Goal: Check status: Check status

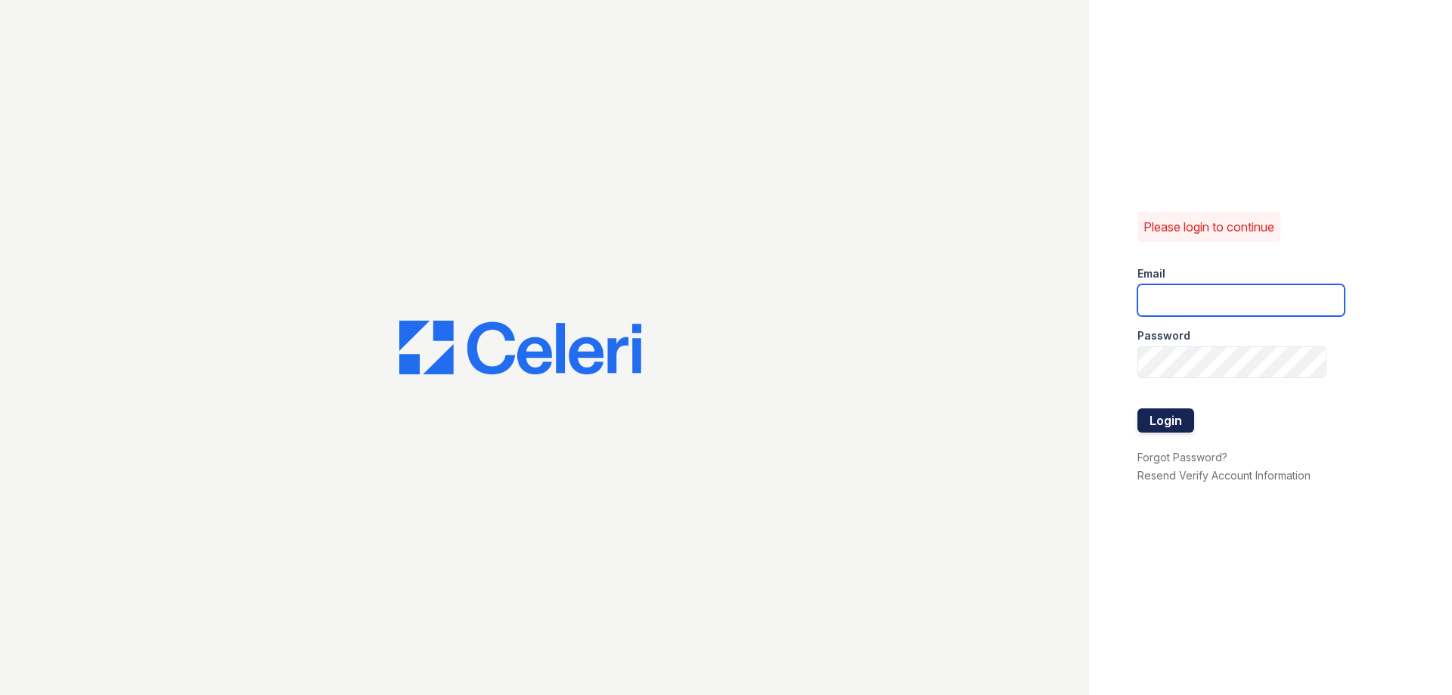
type input "[DOMAIN_NAME][EMAIL_ADDRESS][DOMAIN_NAME]"
click at [1175, 426] on button "Login" at bounding box center [1165, 420] width 57 height 24
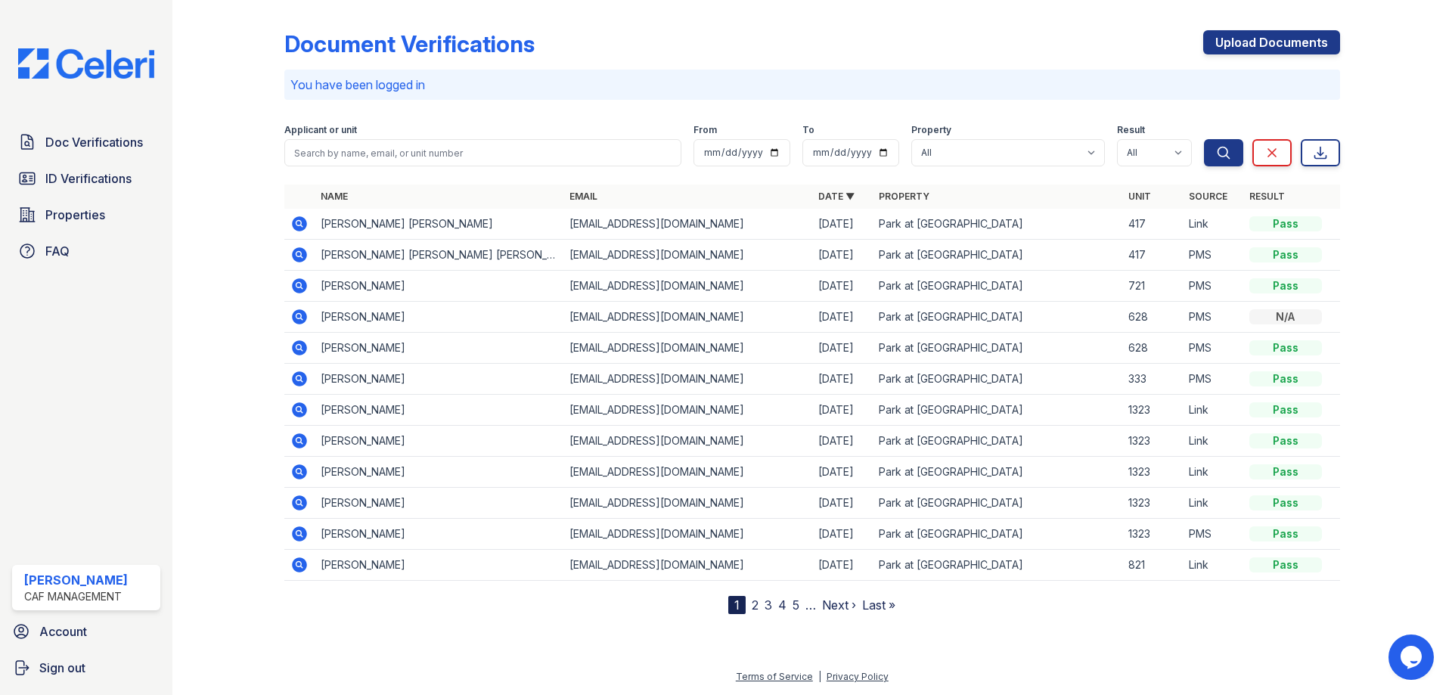
click at [297, 222] on icon at bounding box center [298, 223] width 4 height 4
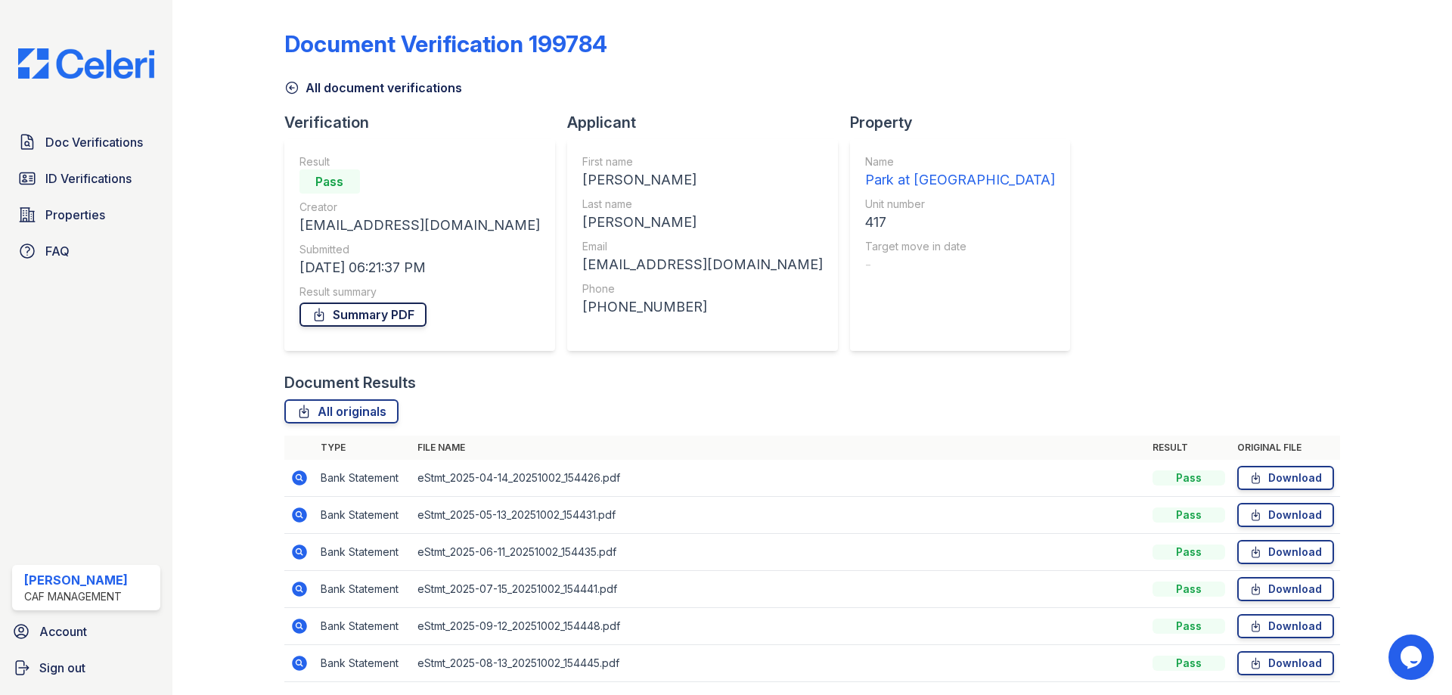
click at [362, 311] on link "Summary PDF" at bounding box center [362, 314] width 127 height 24
click at [128, 172] on span "ID Verifications" at bounding box center [88, 178] width 86 height 18
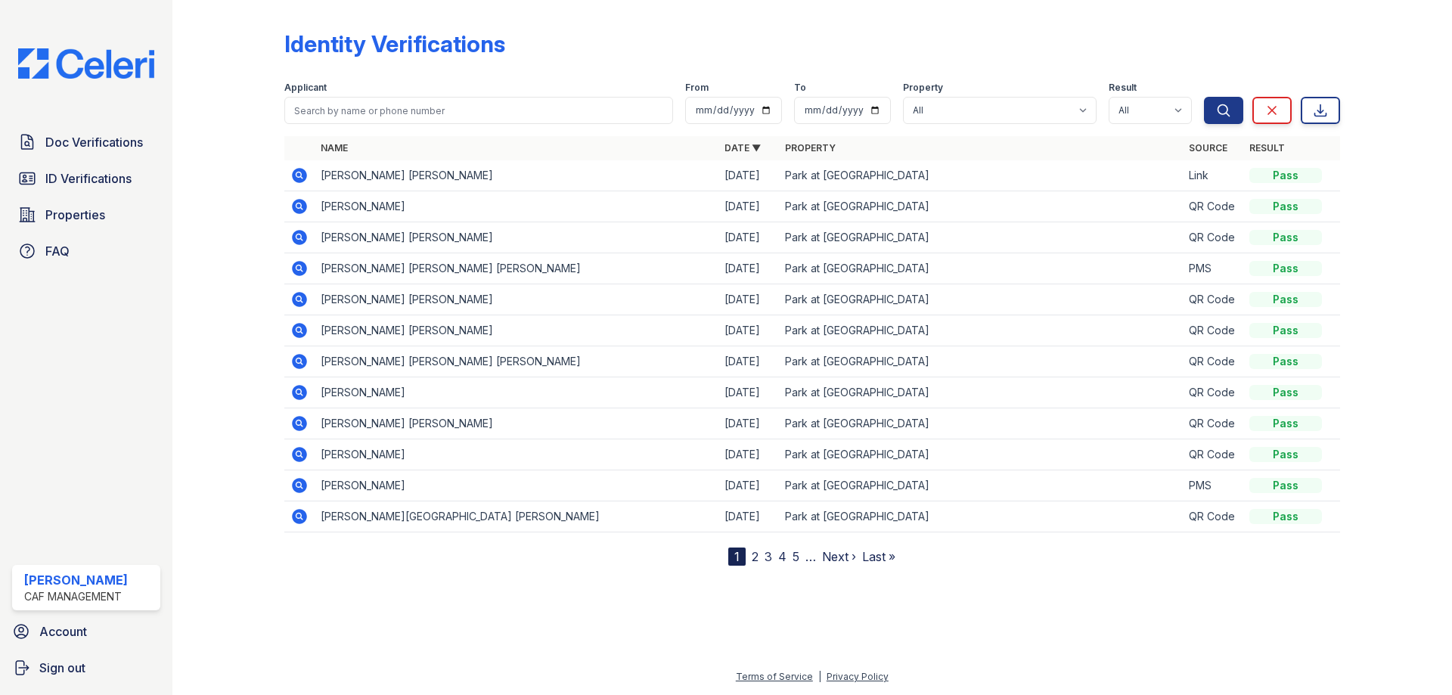
click at [296, 172] on icon at bounding box center [299, 175] width 15 height 15
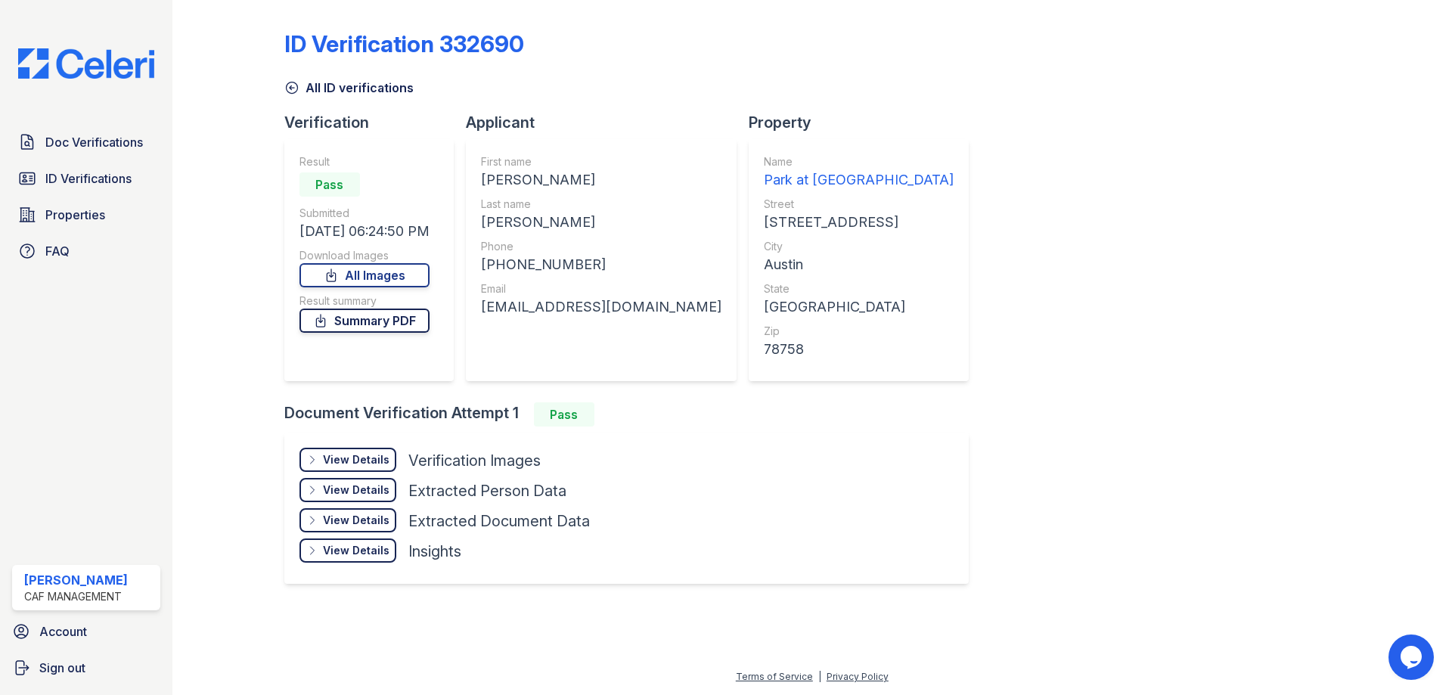
click at [392, 319] on link "Summary PDF" at bounding box center [364, 320] width 130 height 24
click at [104, 149] on span "Doc Verifications" at bounding box center [94, 142] width 98 height 18
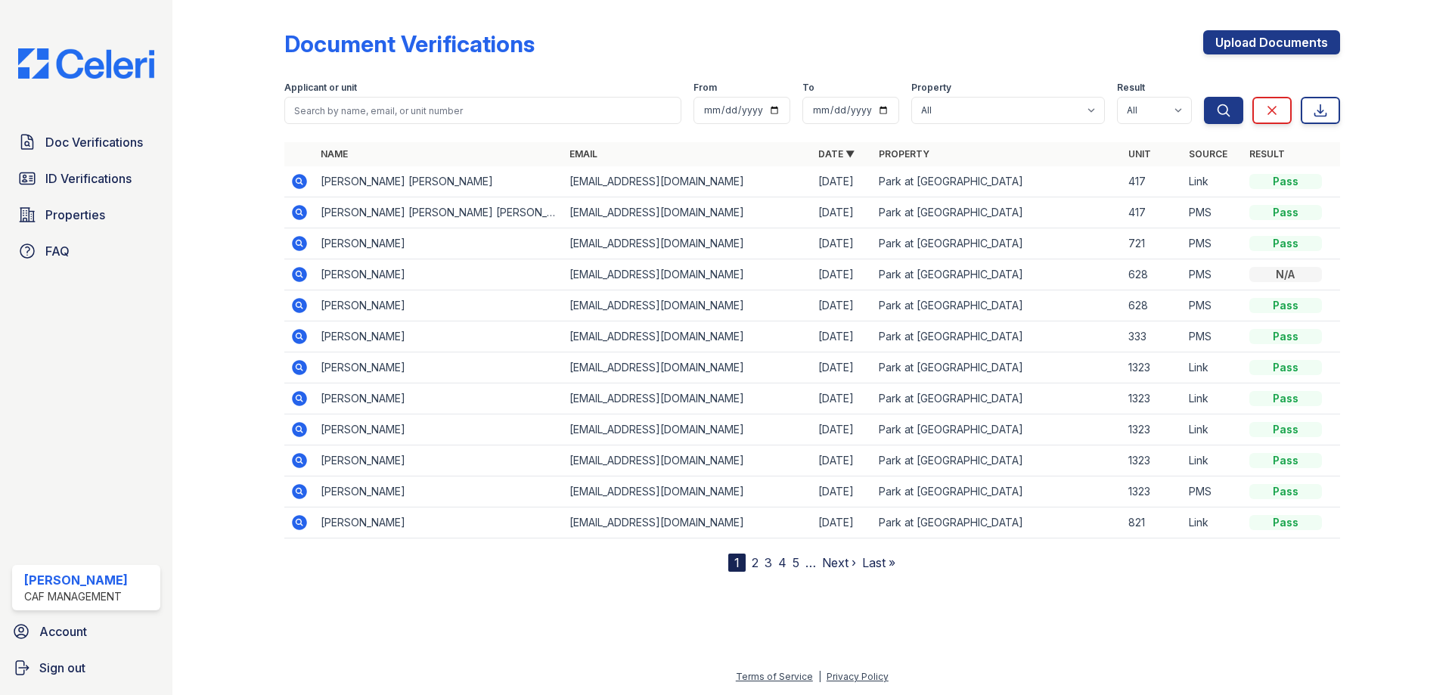
click at [302, 209] on icon at bounding box center [299, 212] width 15 height 15
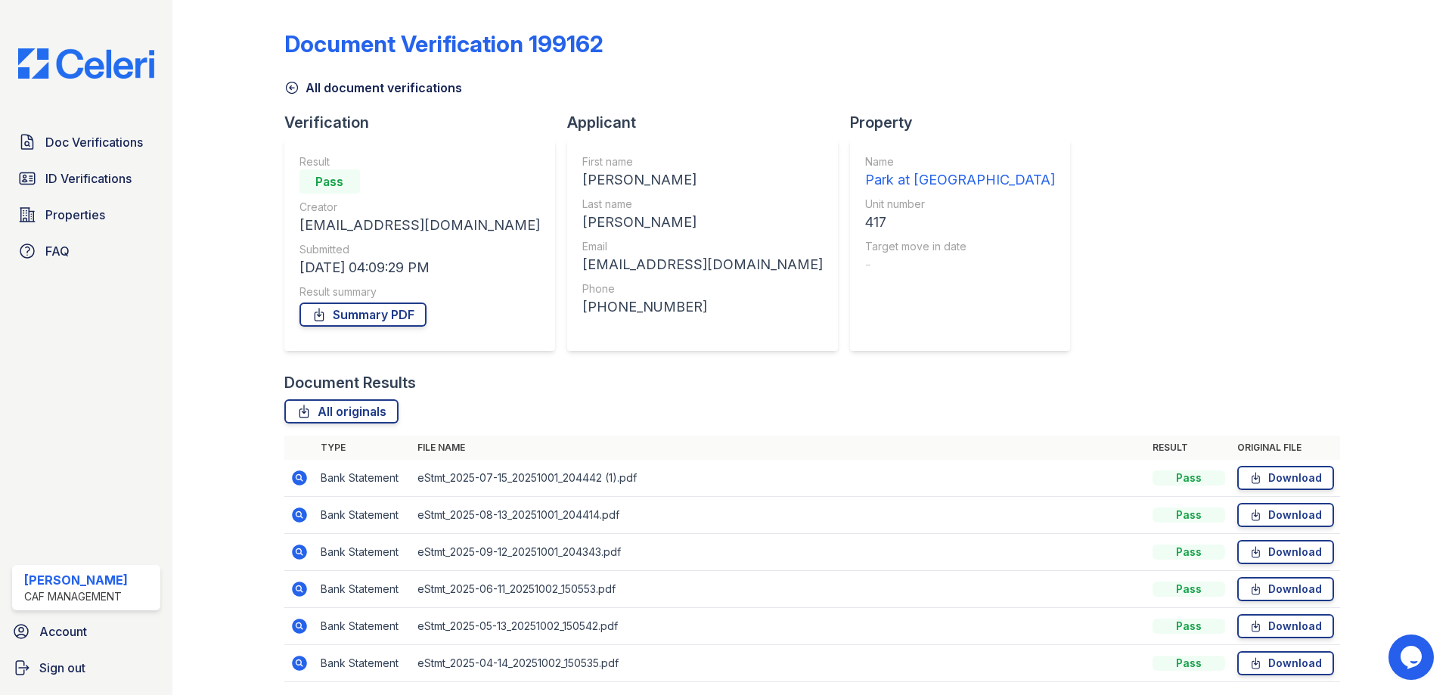
scroll to position [54, 0]
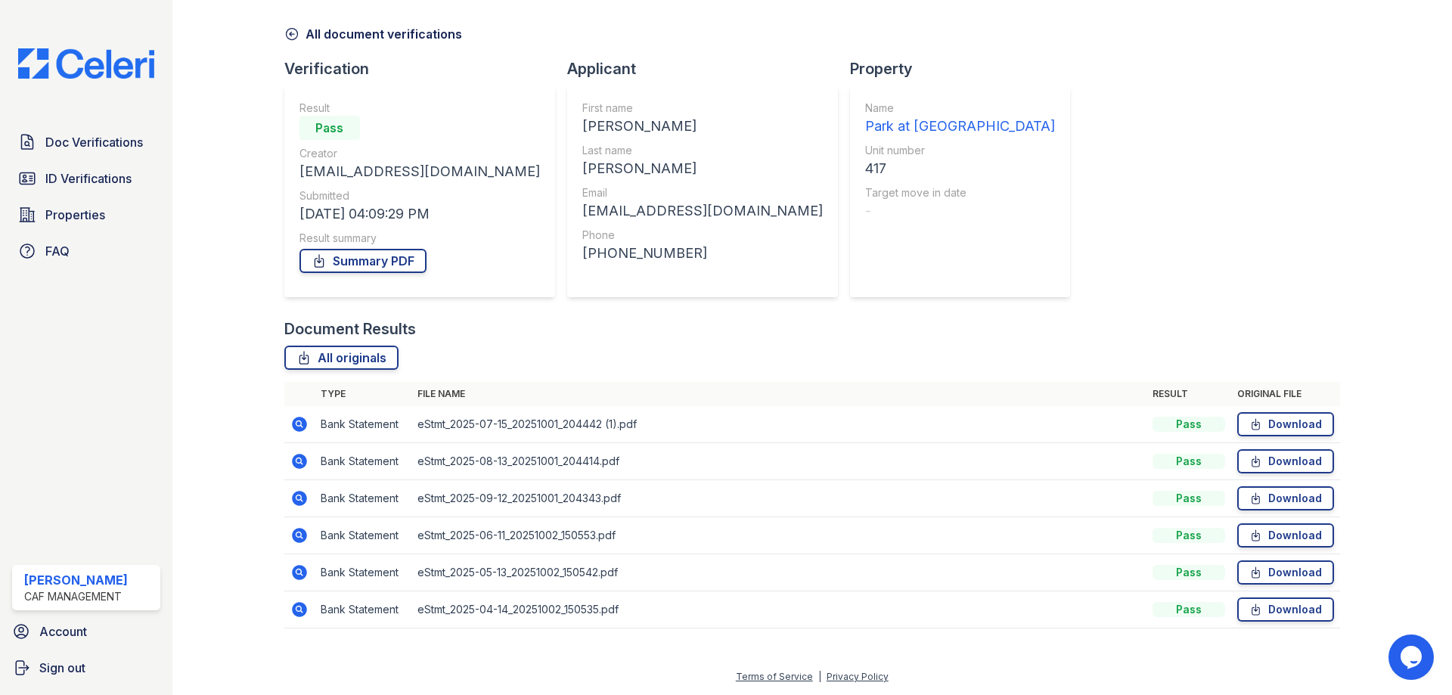
click at [298, 497] on icon at bounding box center [298, 497] width 4 height 4
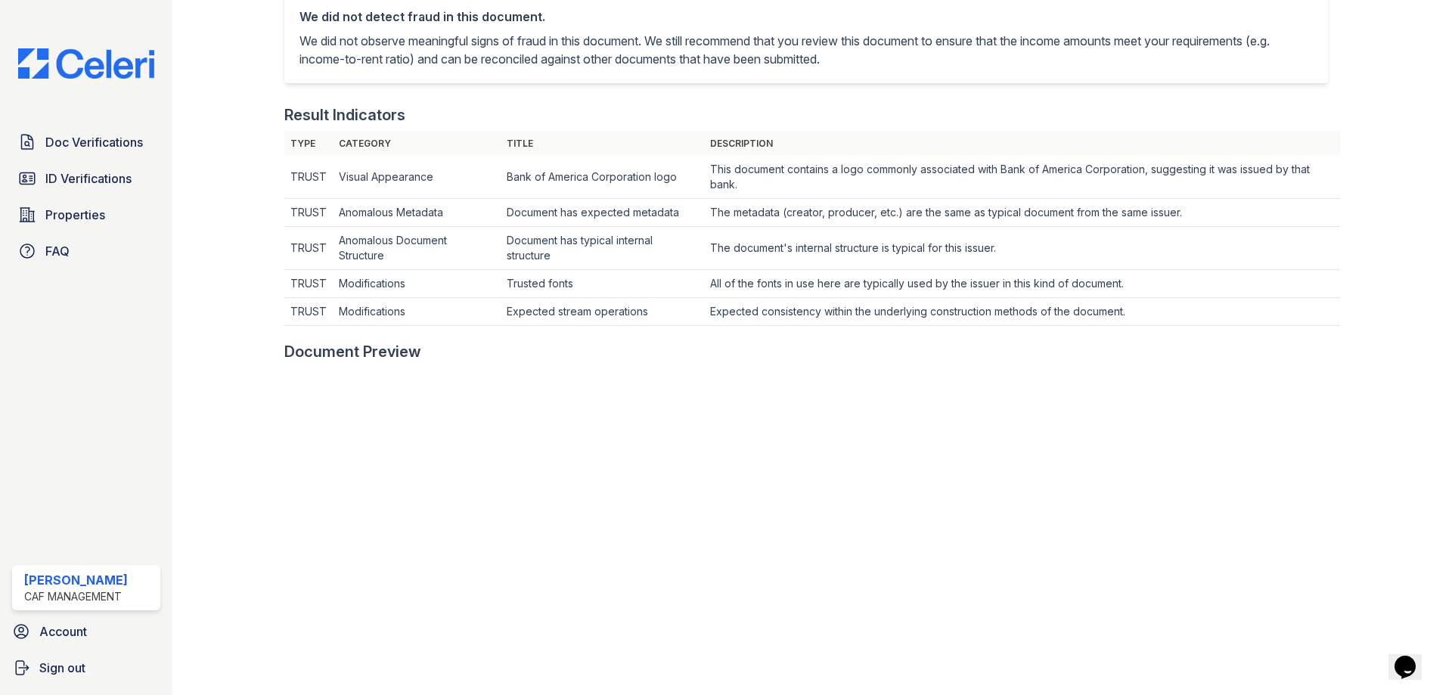
scroll to position [529, 0]
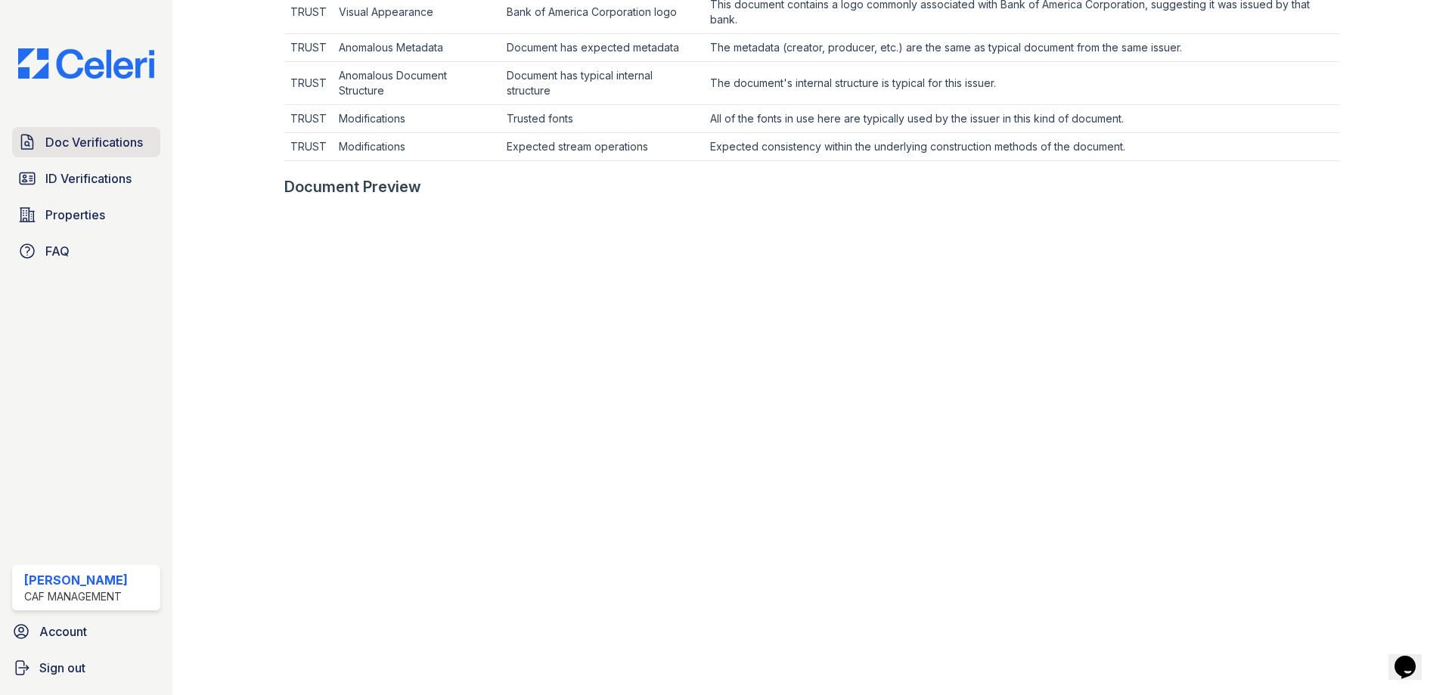
click at [142, 138] on span "Doc Verifications" at bounding box center [94, 142] width 98 height 18
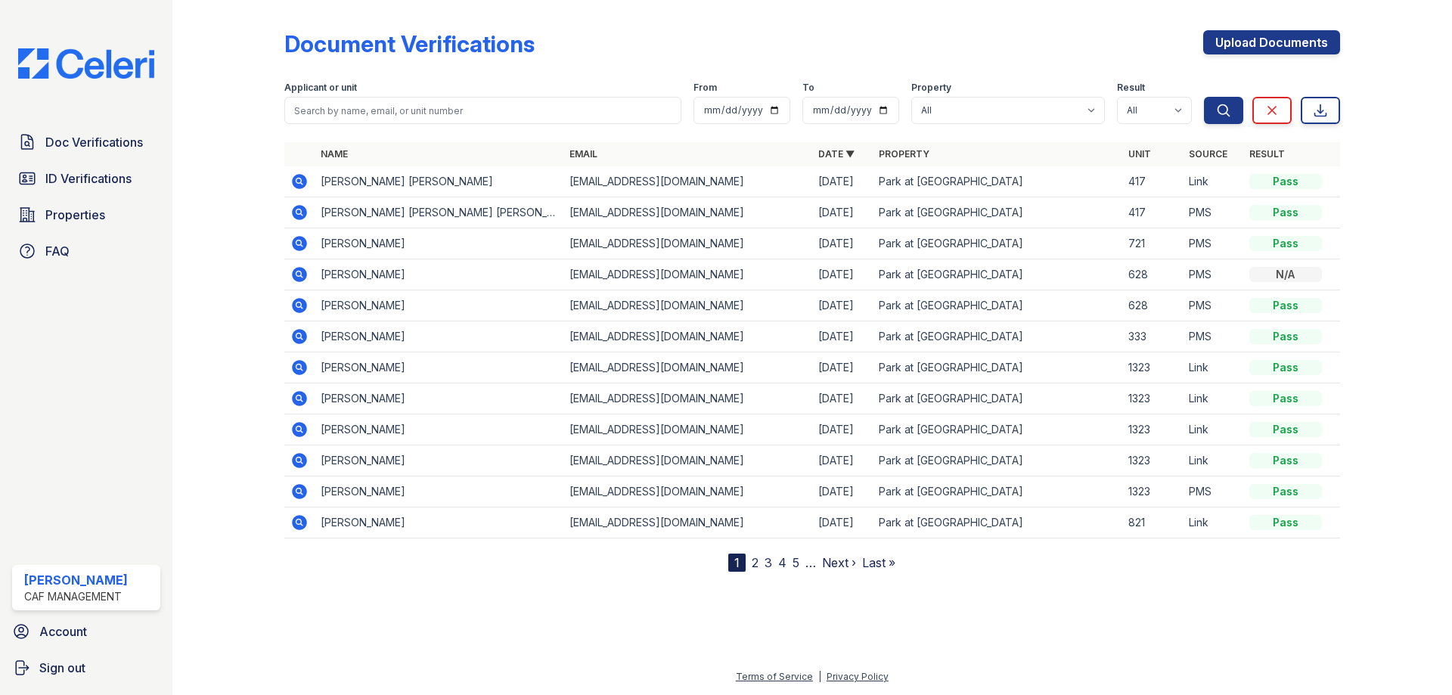
click at [300, 209] on icon at bounding box center [299, 212] width 18 height 18
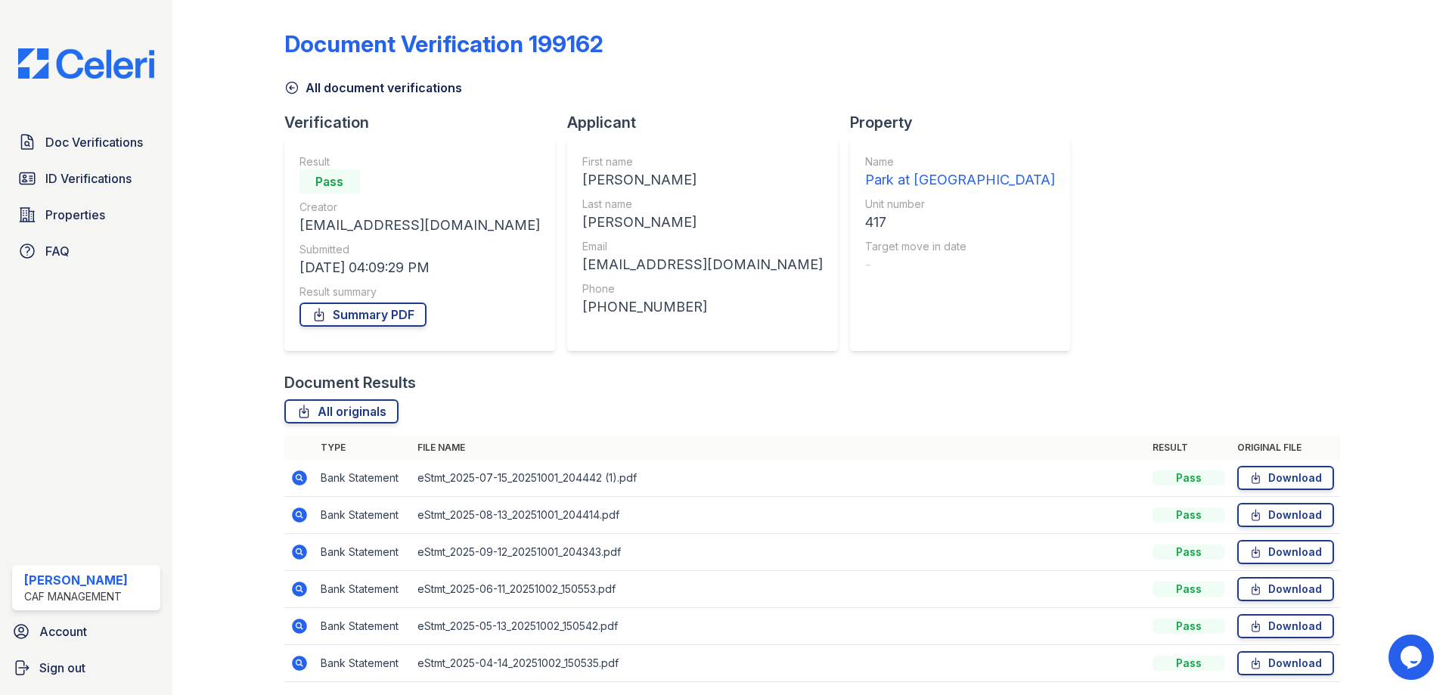
click at [291, 515] on icon at bounding box center [299, 515] width 18 height 18
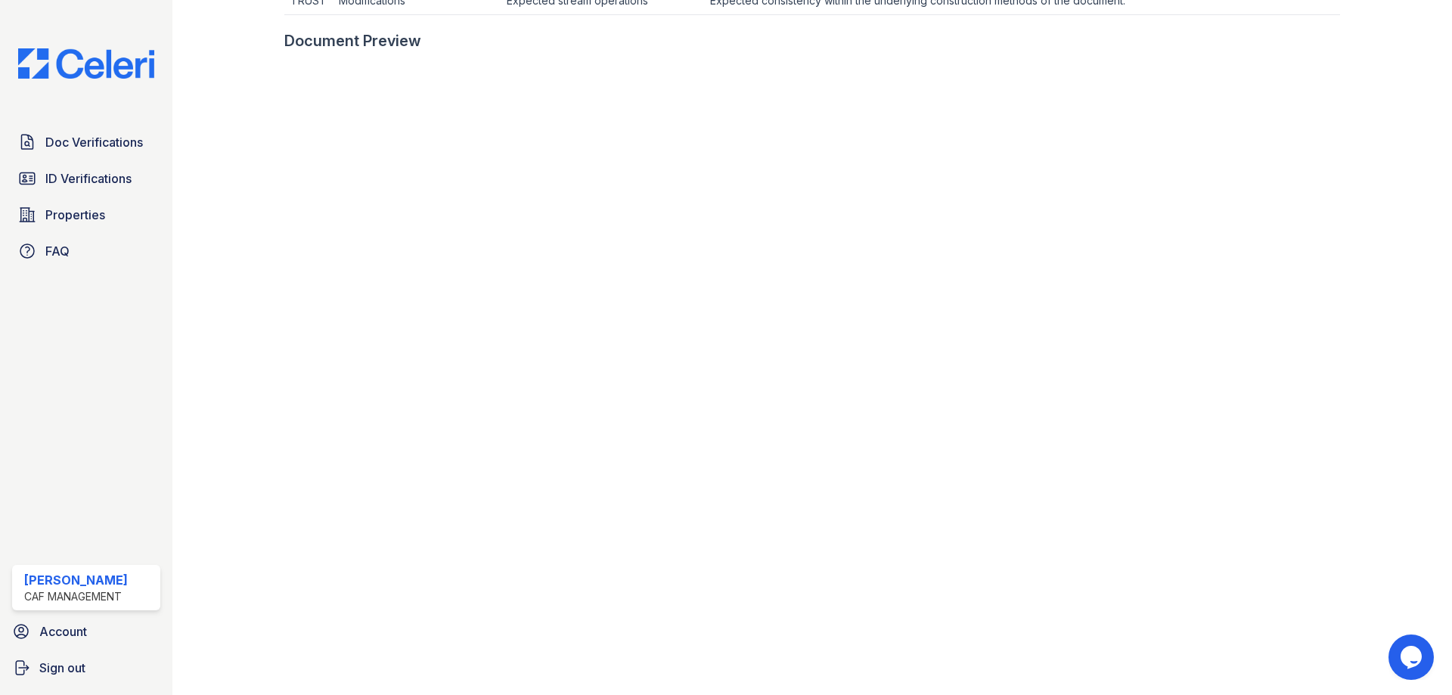
scroll to position [680, 0]
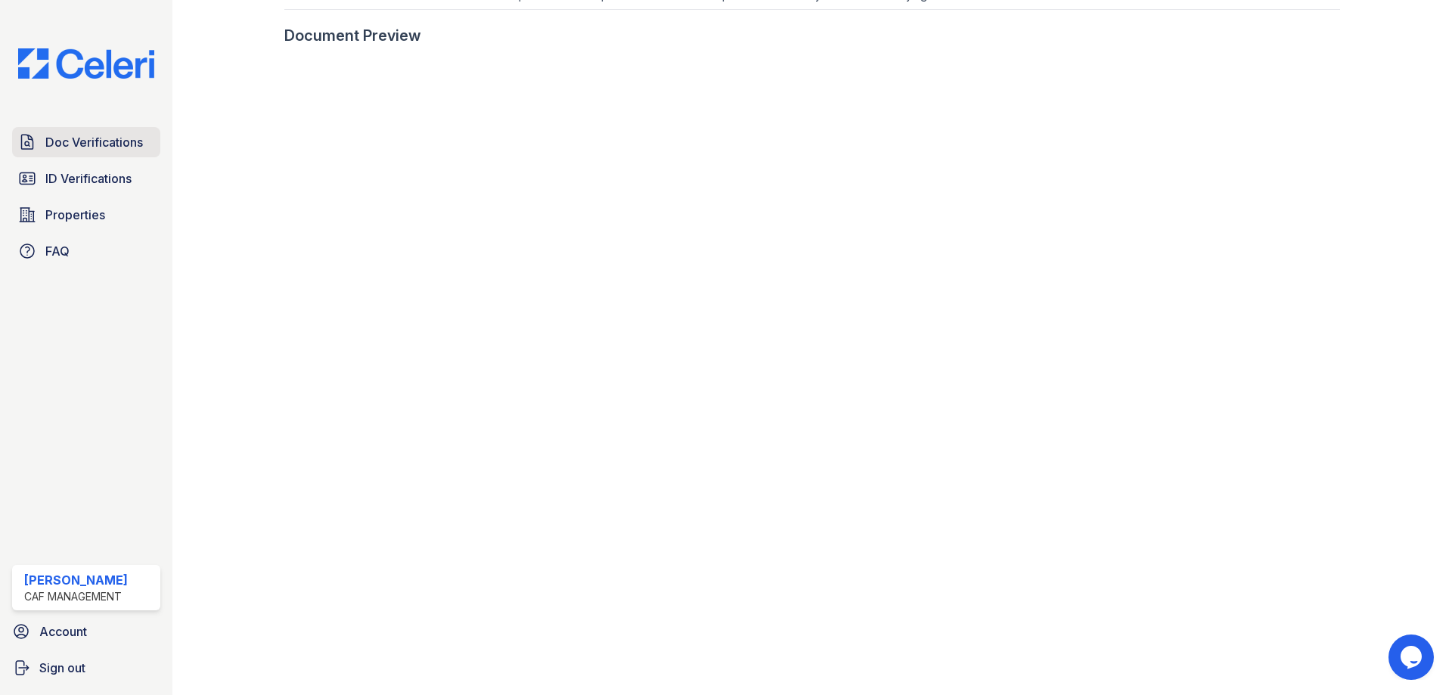
click at [133, 151] on span "Doc Verifications" at bounding box center [94, 142] width 98 height 18
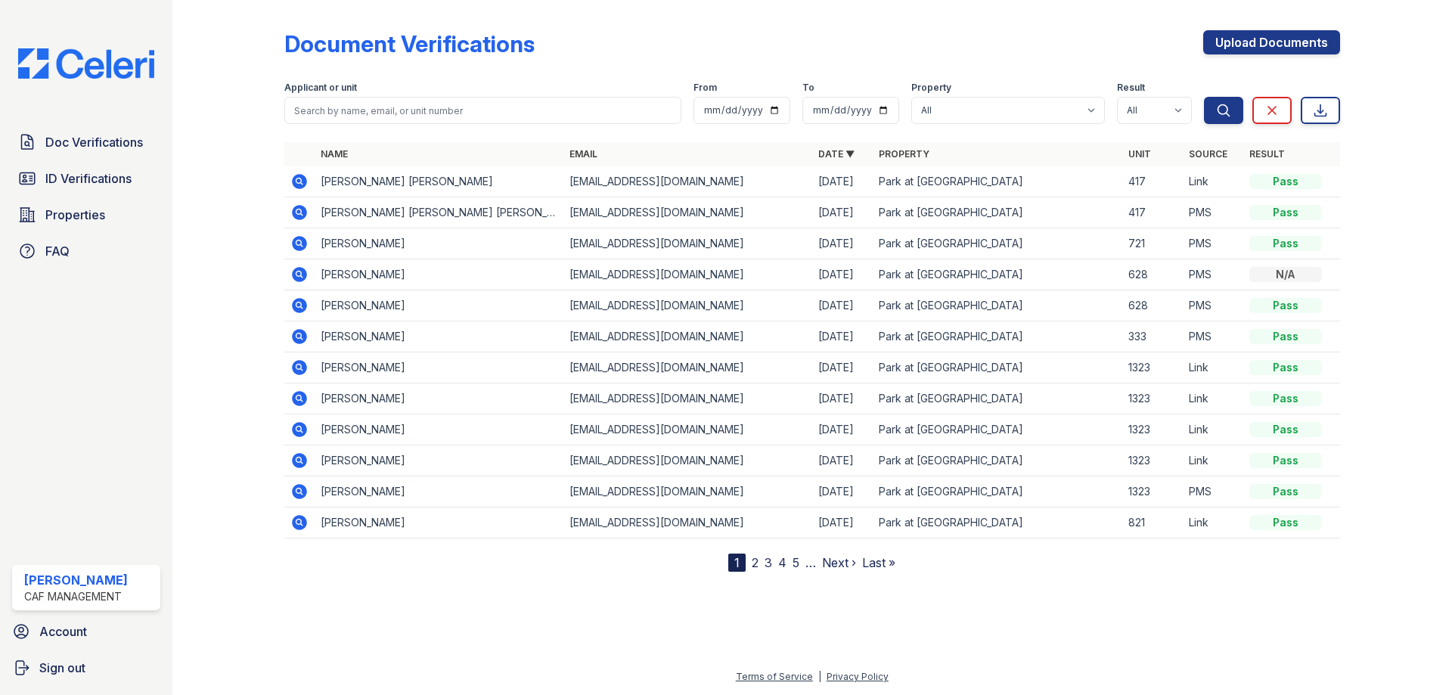
click at [299, 205] on icon at bounding box center [299, 212] width 18 height 18
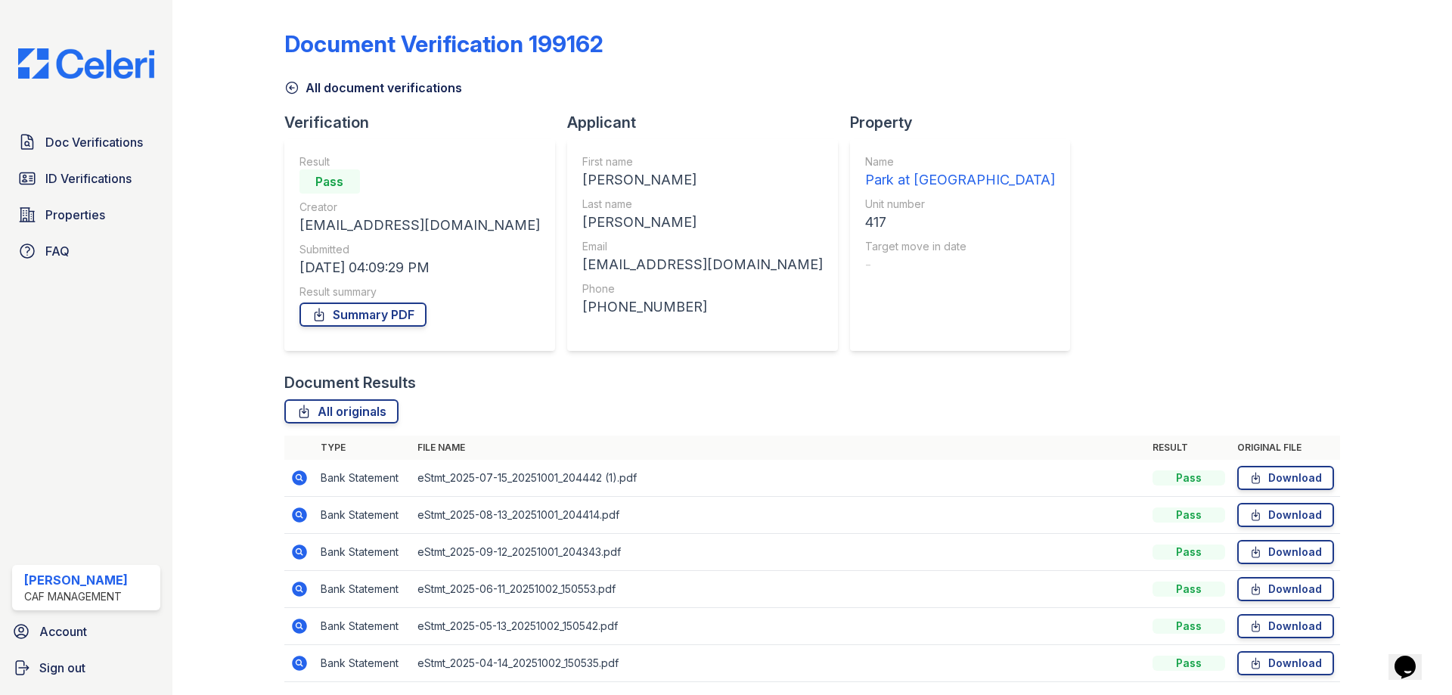
scroll to position [54, 0]
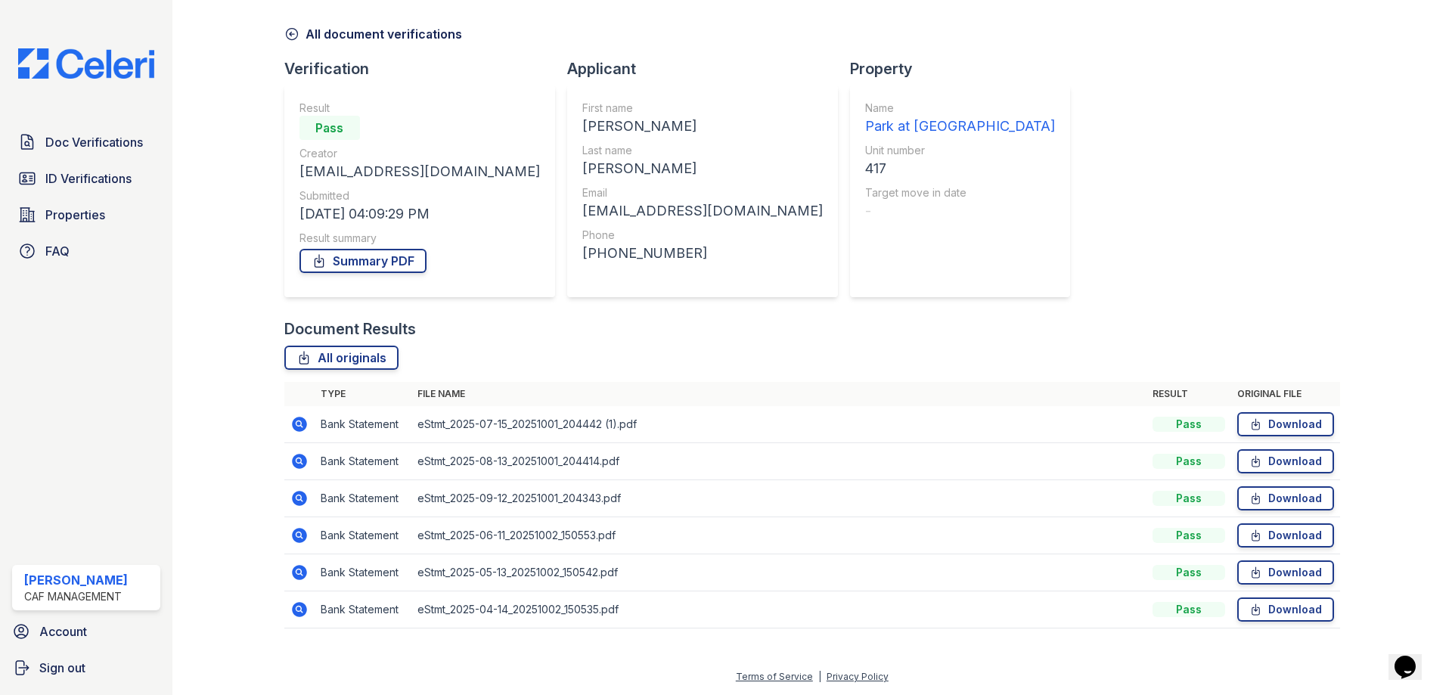
click at [295, 422] on icon at bounding box center [299, 424] width 18 height 18
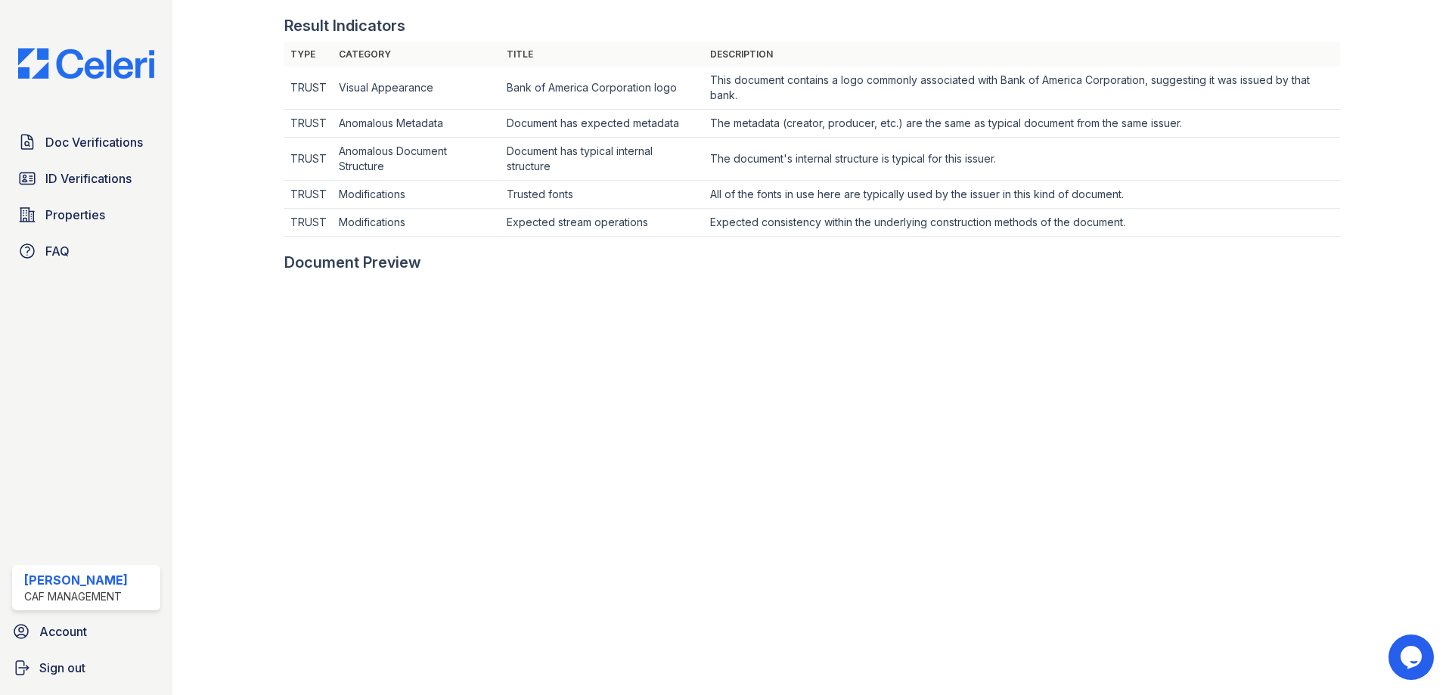
scroll to position [680, 0]
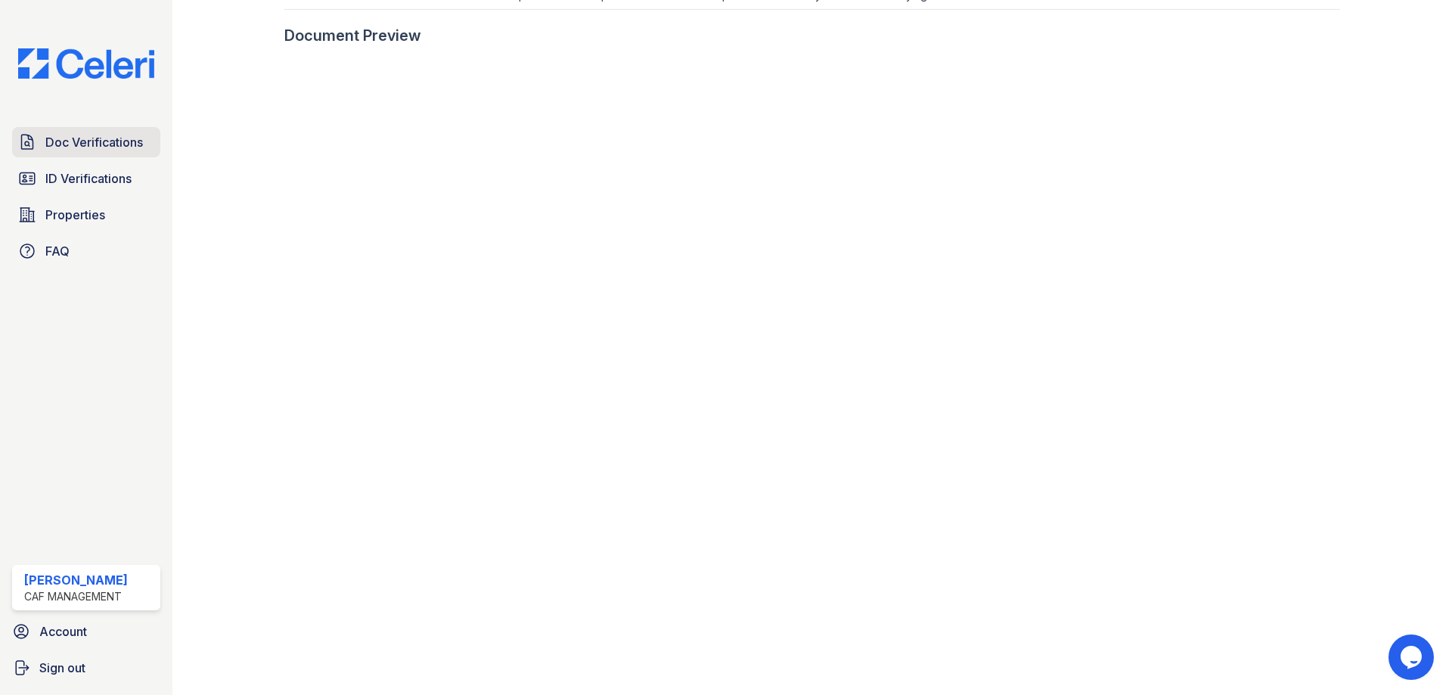
click at [118, 157] on link "Doc Verifications" at bounding box center [86, 142] width 148 height 30
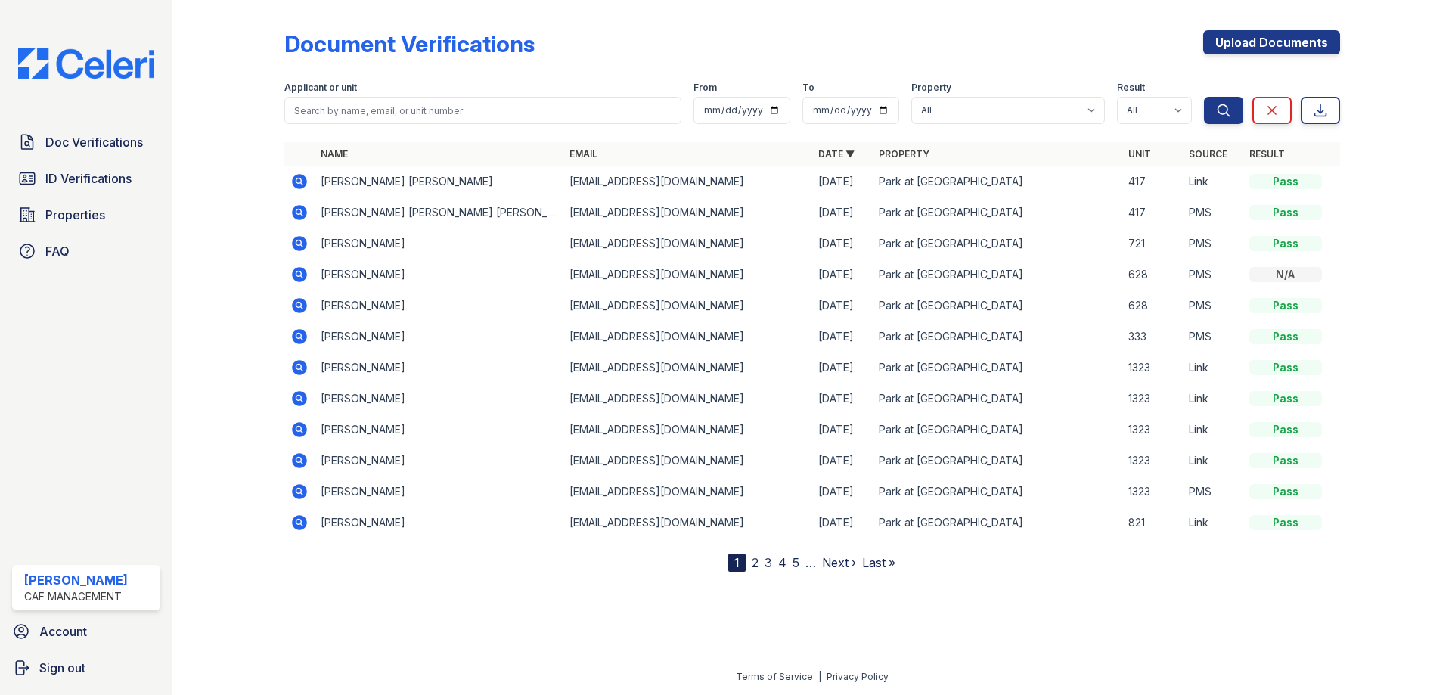
click at [300, 209] on icon at bounding box center [299, 212] width 18 height 18
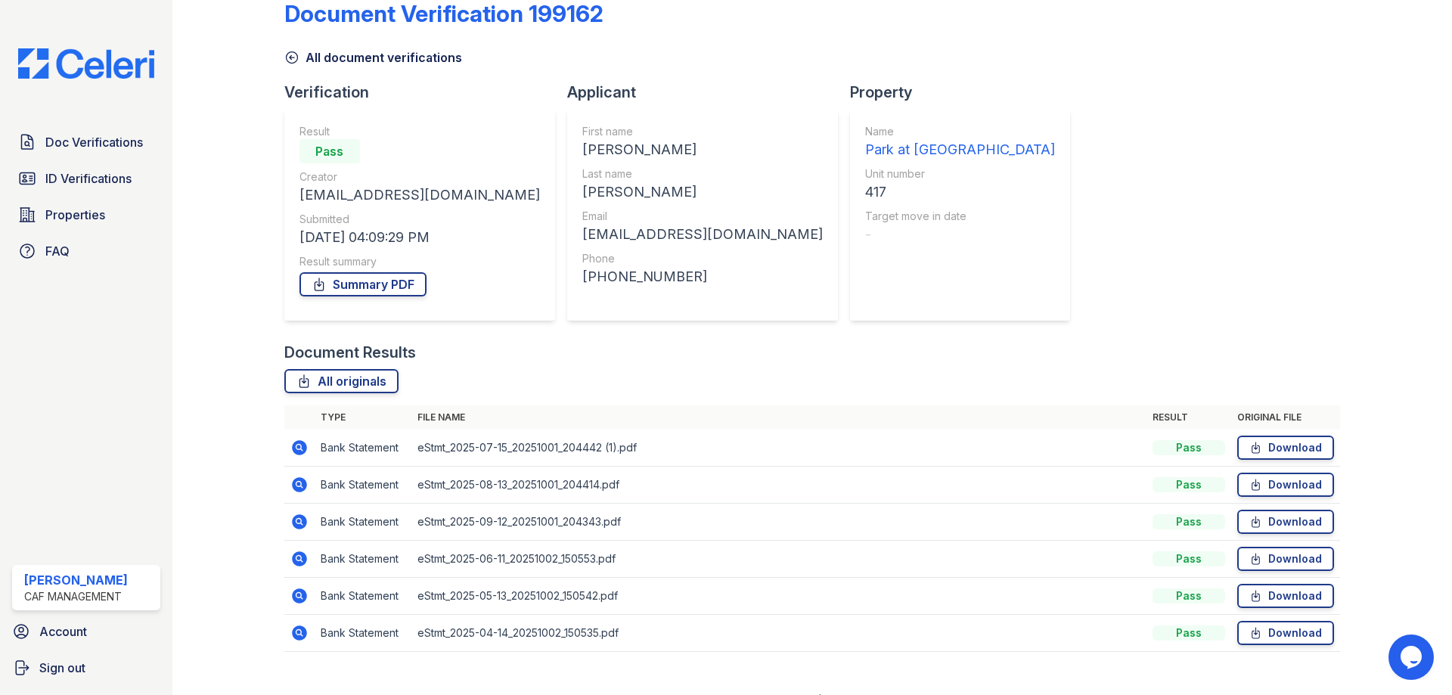
scroll to position [54, 0]
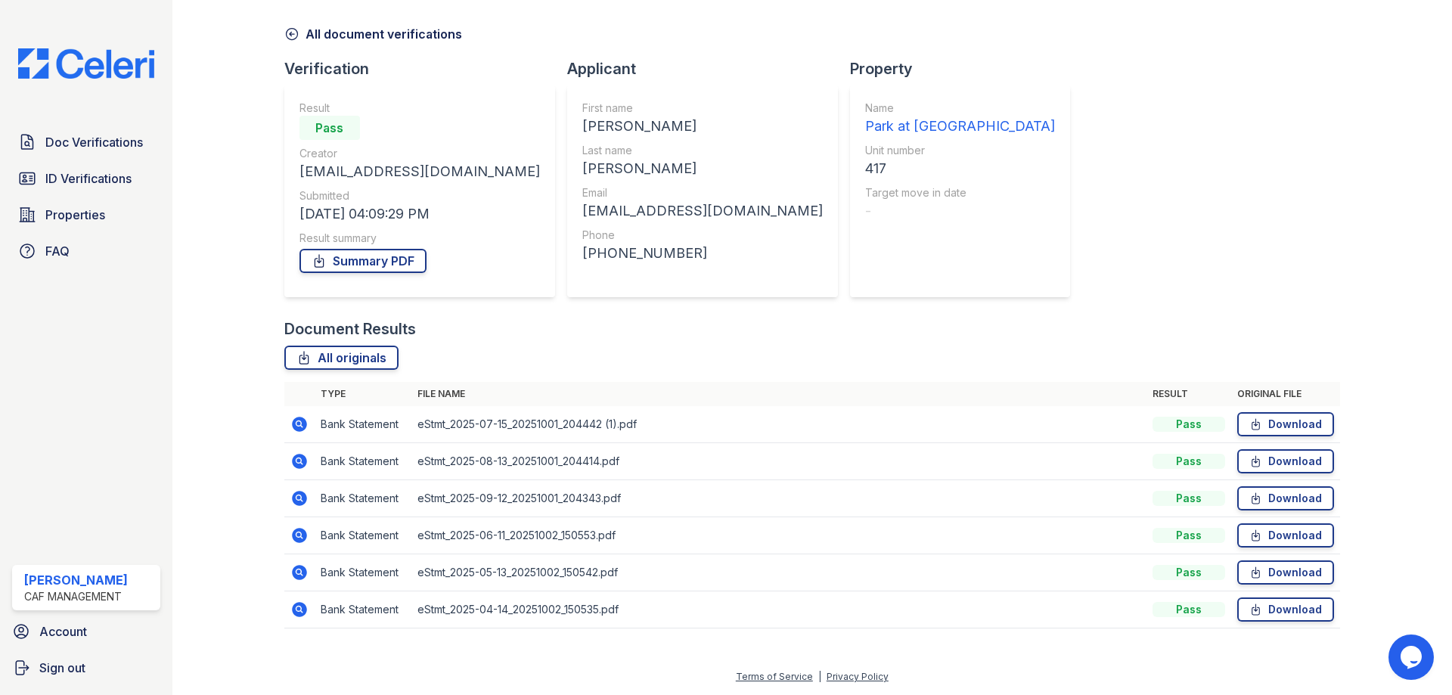
click at [299, 529] on icon at bounding box center [299, 535] width 15 height 15
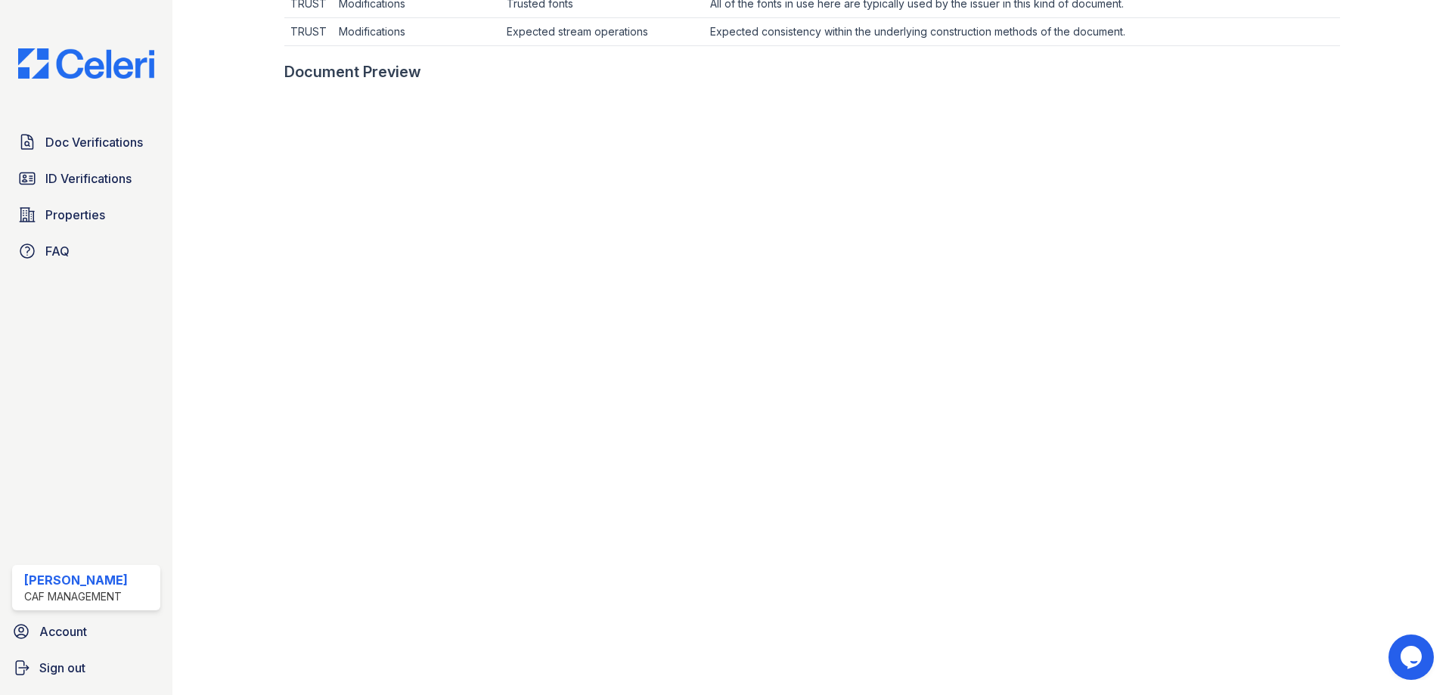
scroll to position [680, 0]
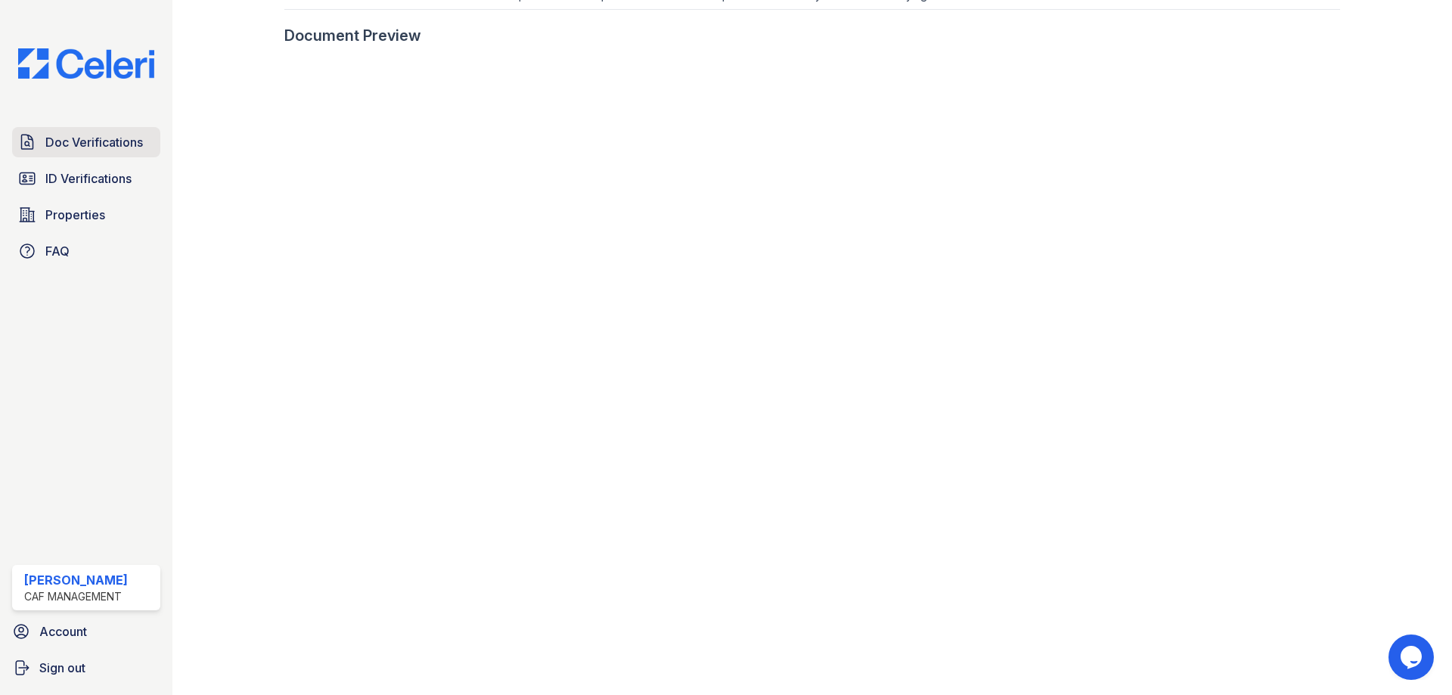
click at [129, 151] on span "Doc Verifications" at bounding box center [94, 142] width 98 height 18
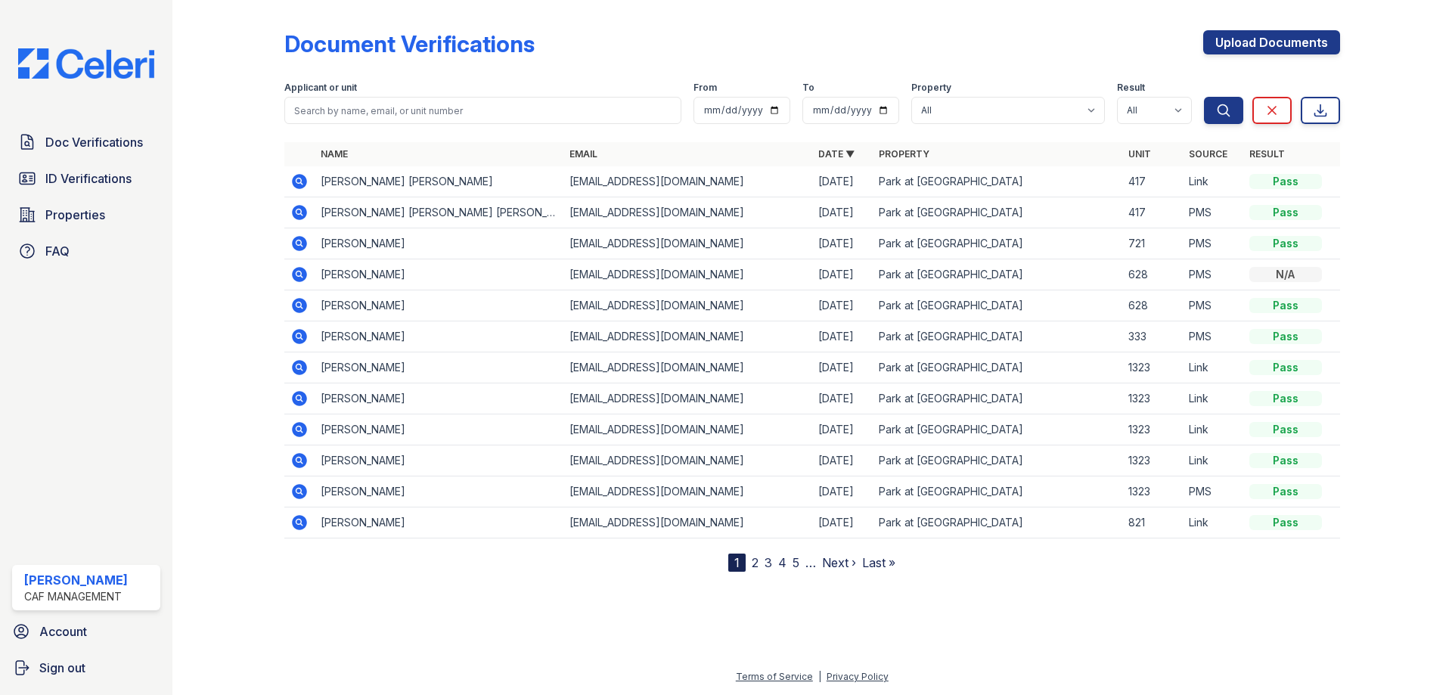
click at [299, 209] on icon at bounding box center [299, 212] width 18 height 18
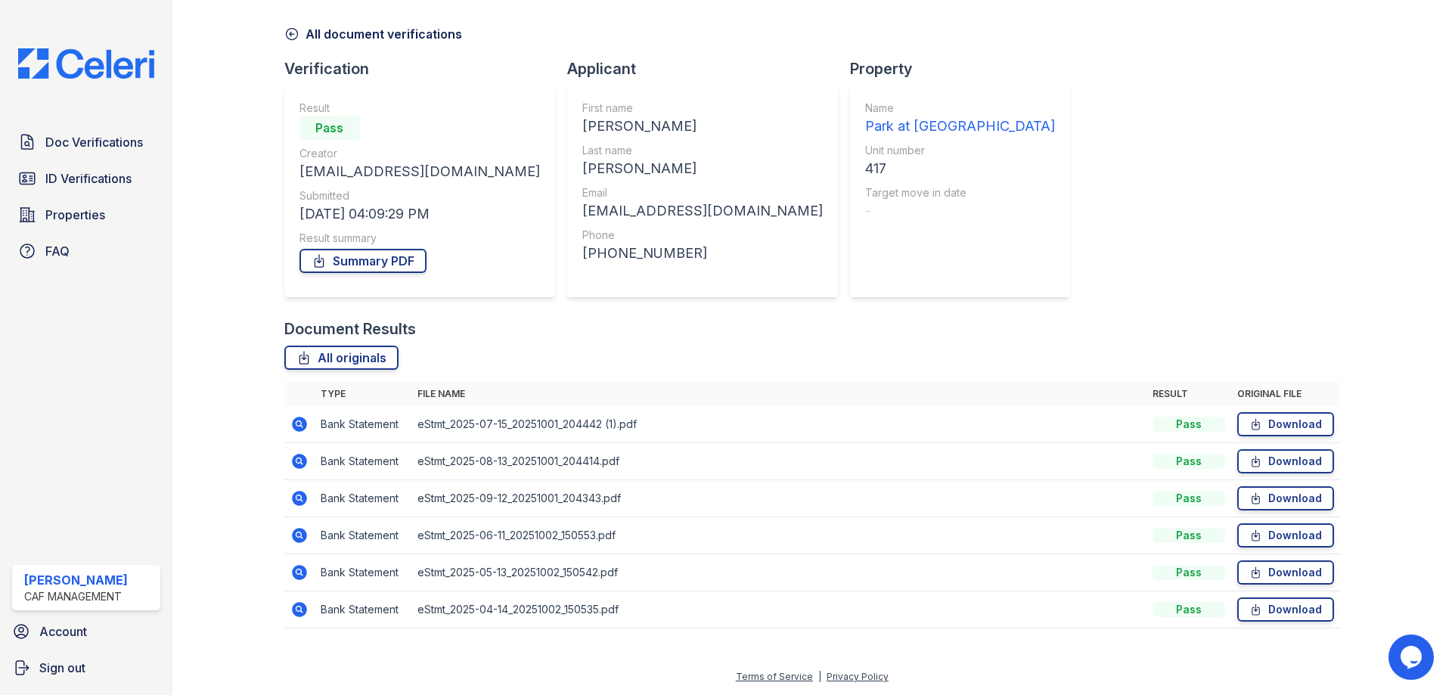
click at [292, 572] on icon at bounding box center [299, 572] width 15 height 15
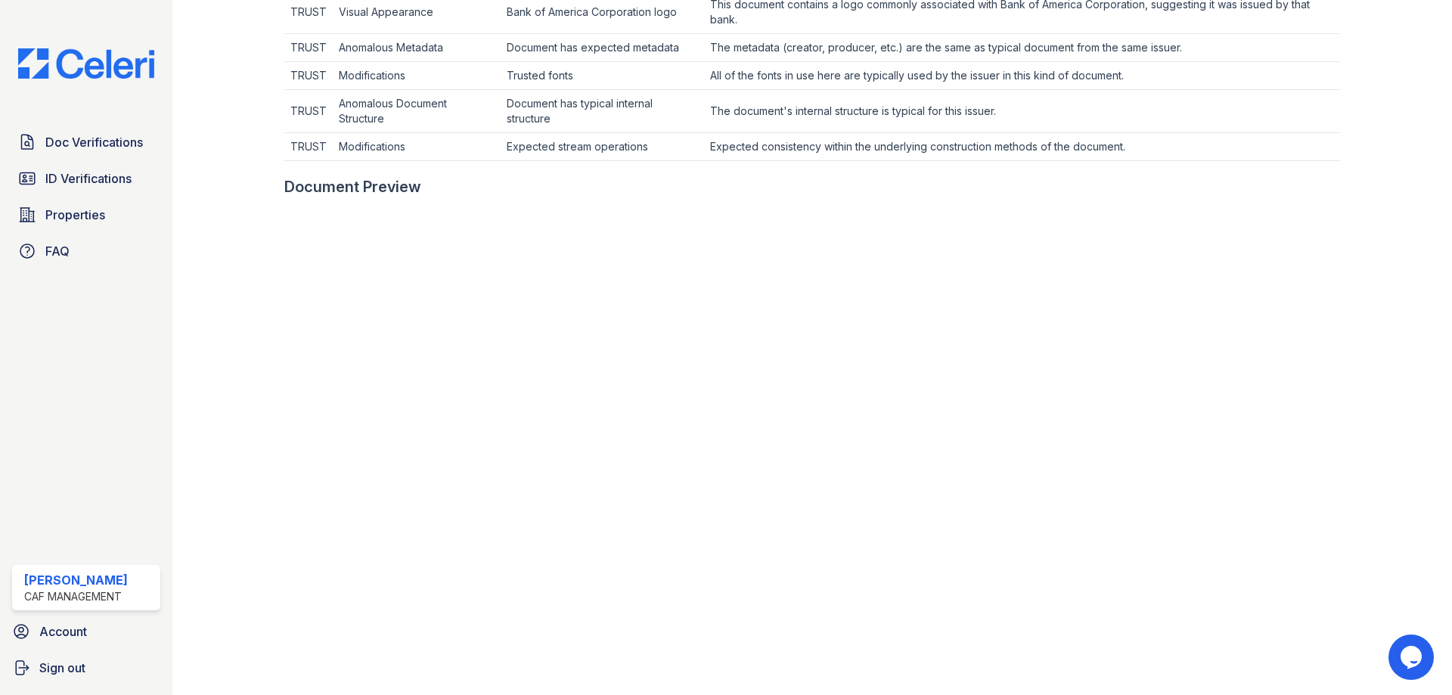
scroll to position [680, 0]
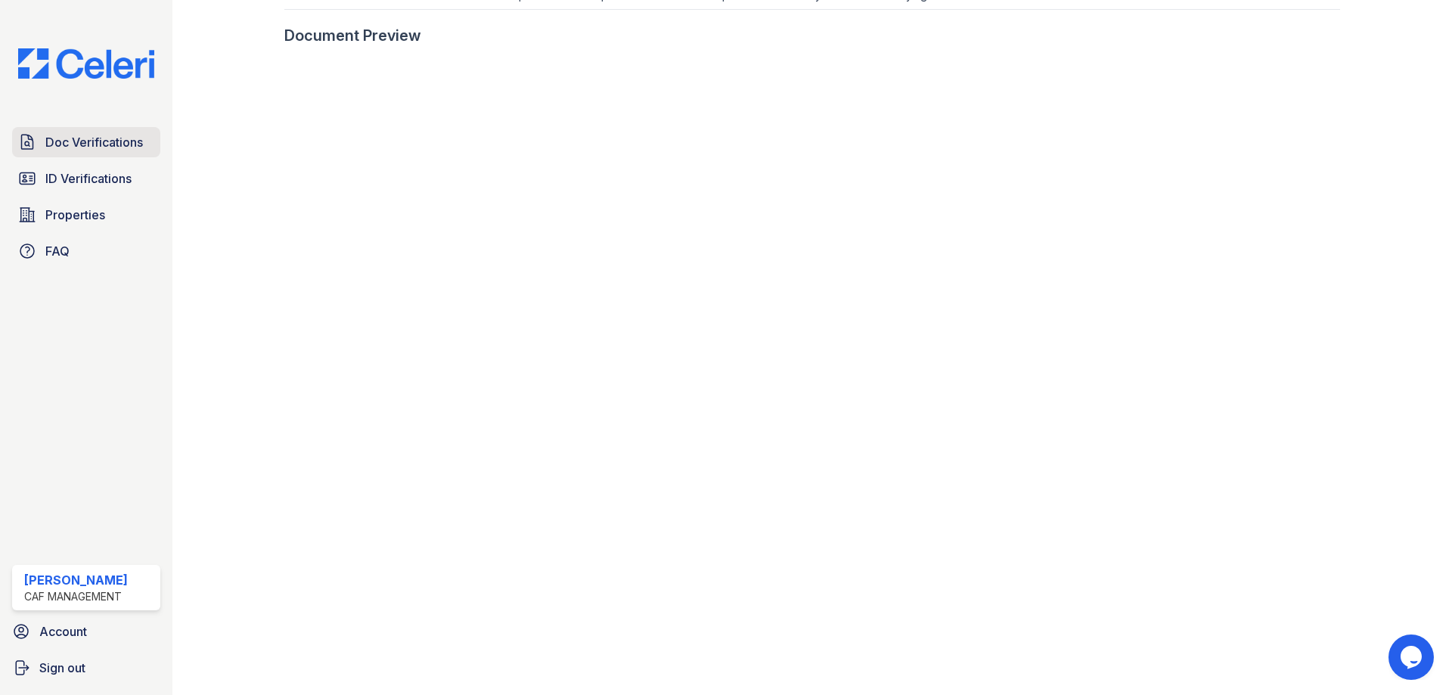
click at [114, 154] on link "Doc Verifications" at bounding box center [86, 142] width 148 height 30
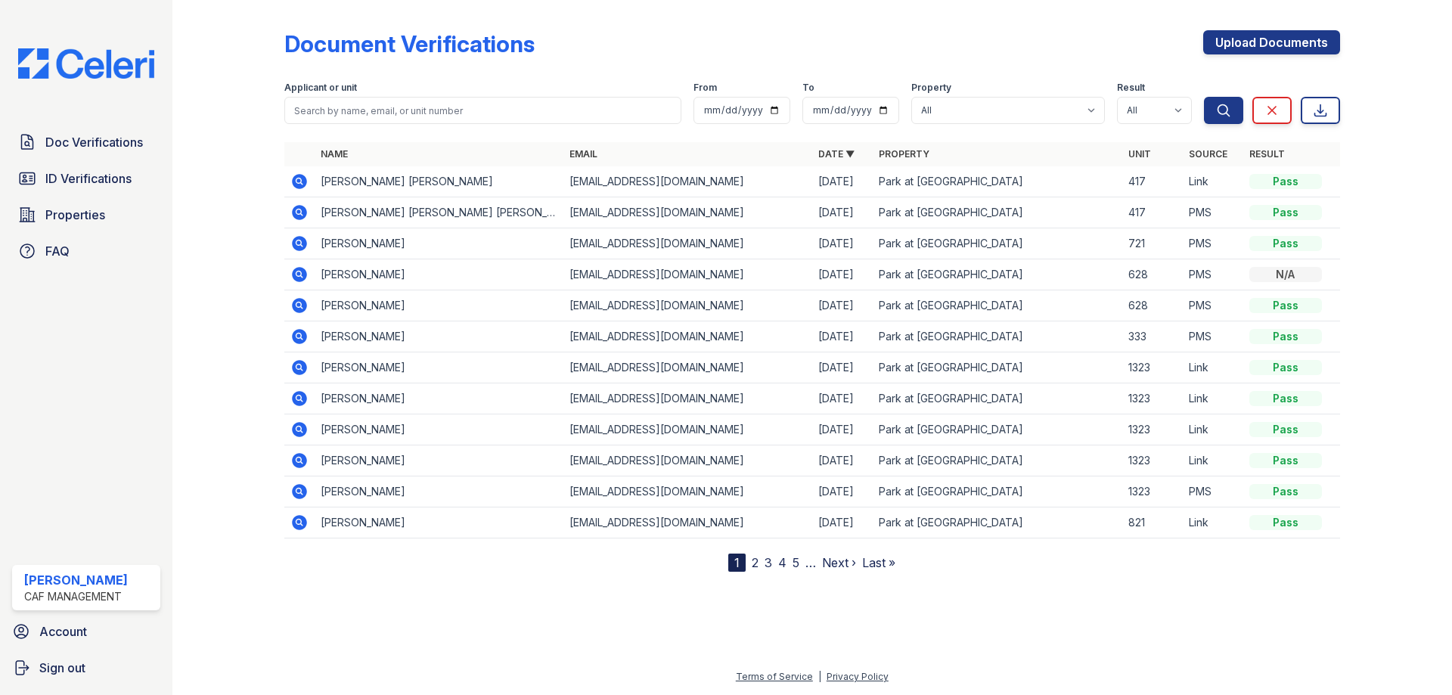
click at [293, 211] on icon at bounding box center [299, 212] width 15 height 15
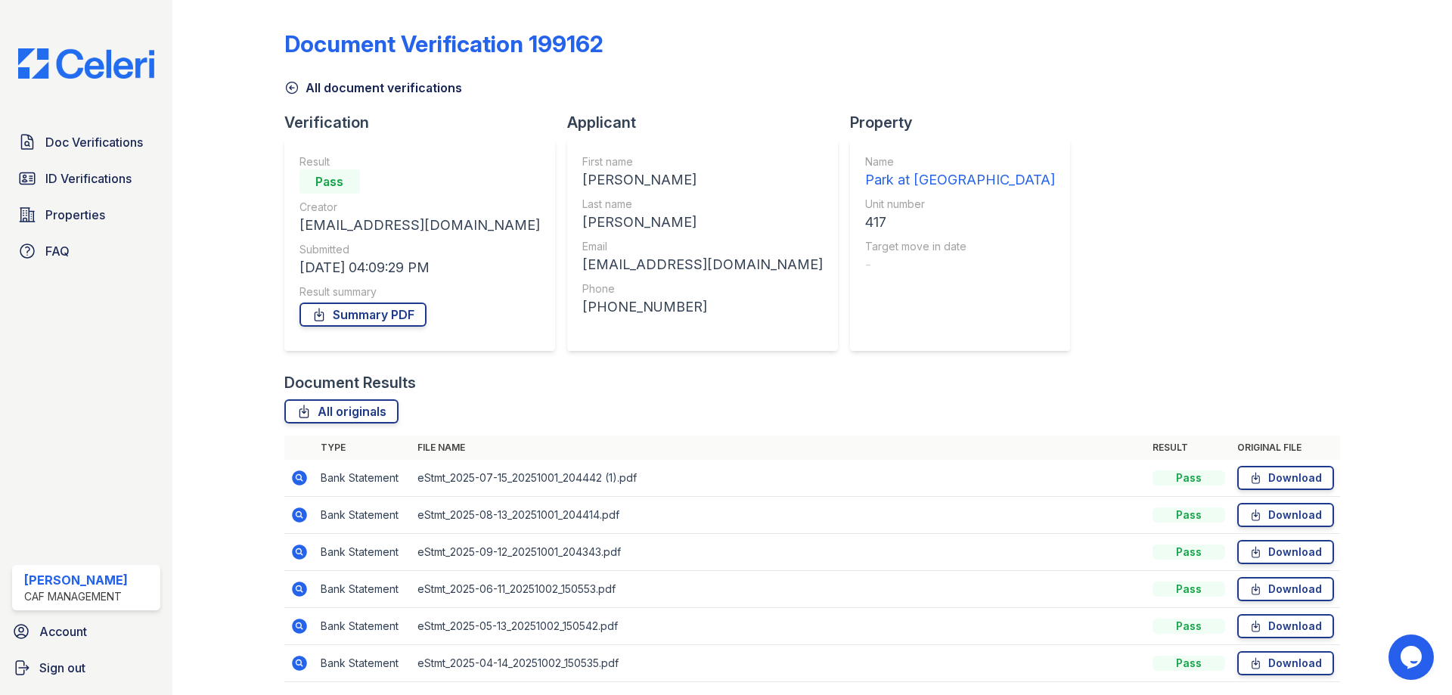
scroll to position [54, 0]
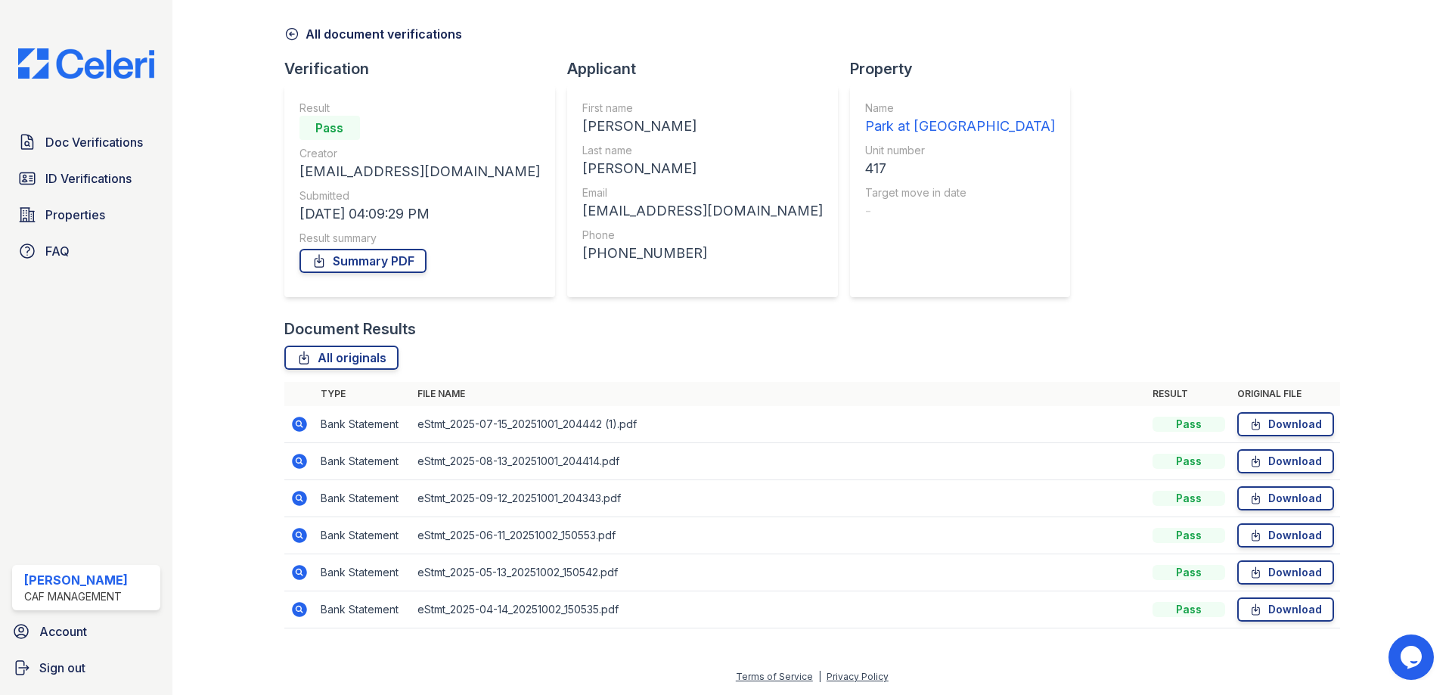
click at [292, 623] on td at bounding box center [299, 609] width 30 height 37
click at [301, 608] on icon at bounding box center [299, 609] width 18 height 18
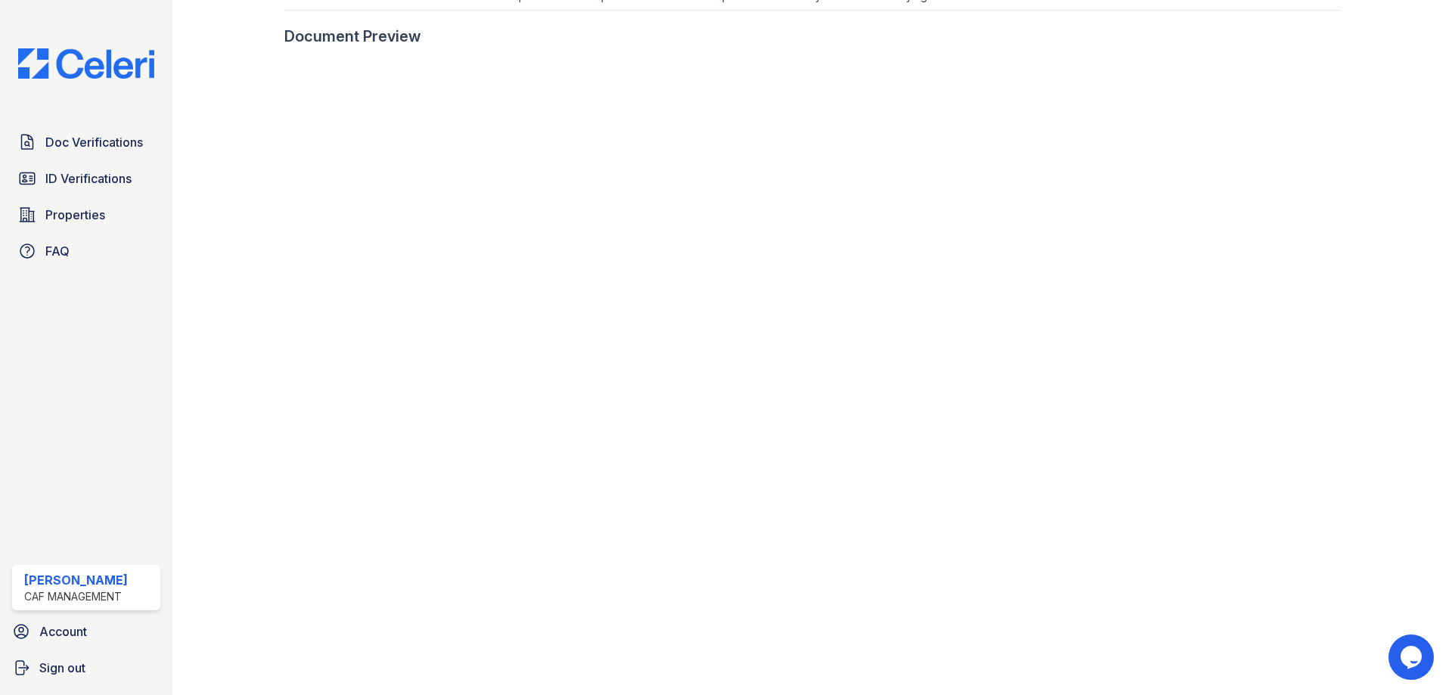
scroll to position [680, 0]
click at [126, 144] on span "Doc Verifications" at bounding box center [94, 142] width 98 height 18
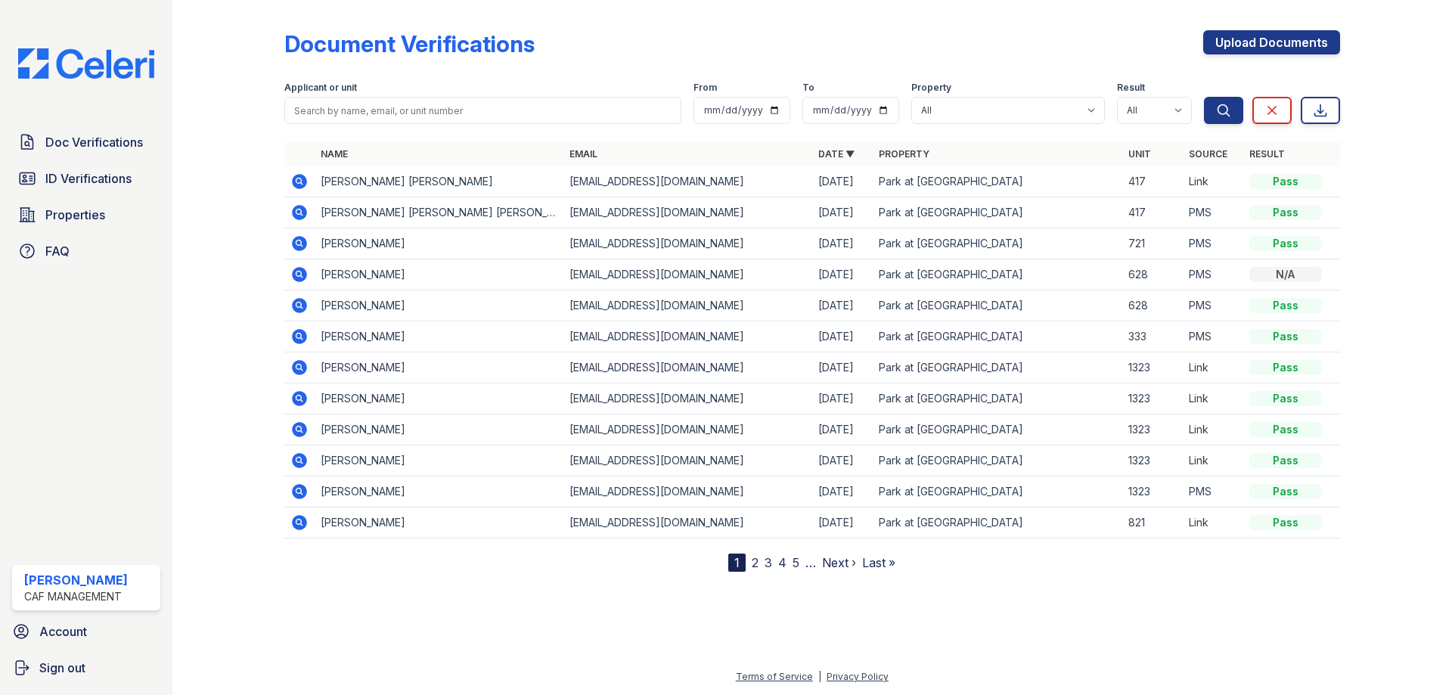
click at [285, 170] on td at bounding box center [299, 181] width 30 height 31
click at [293, 177] on icon at bounding box center [299, 181] width 18 height 18
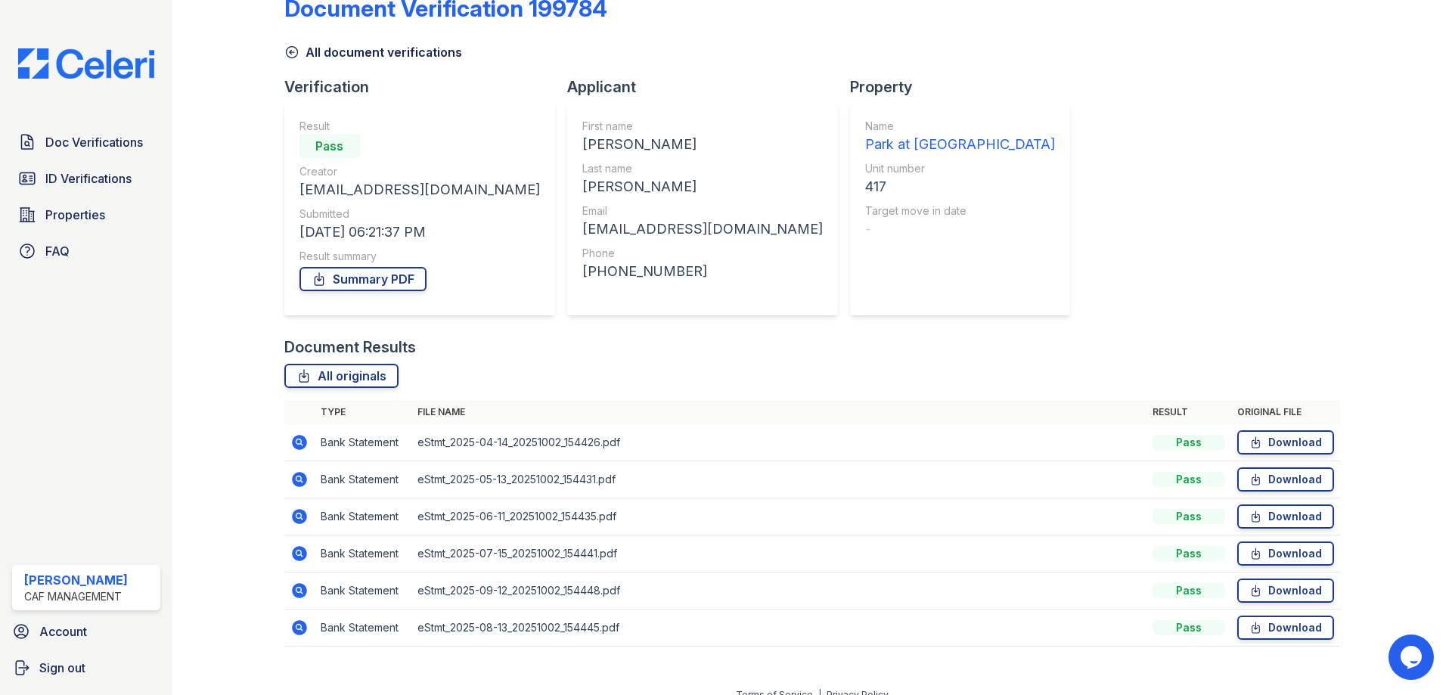
scroll to position [54, 0]
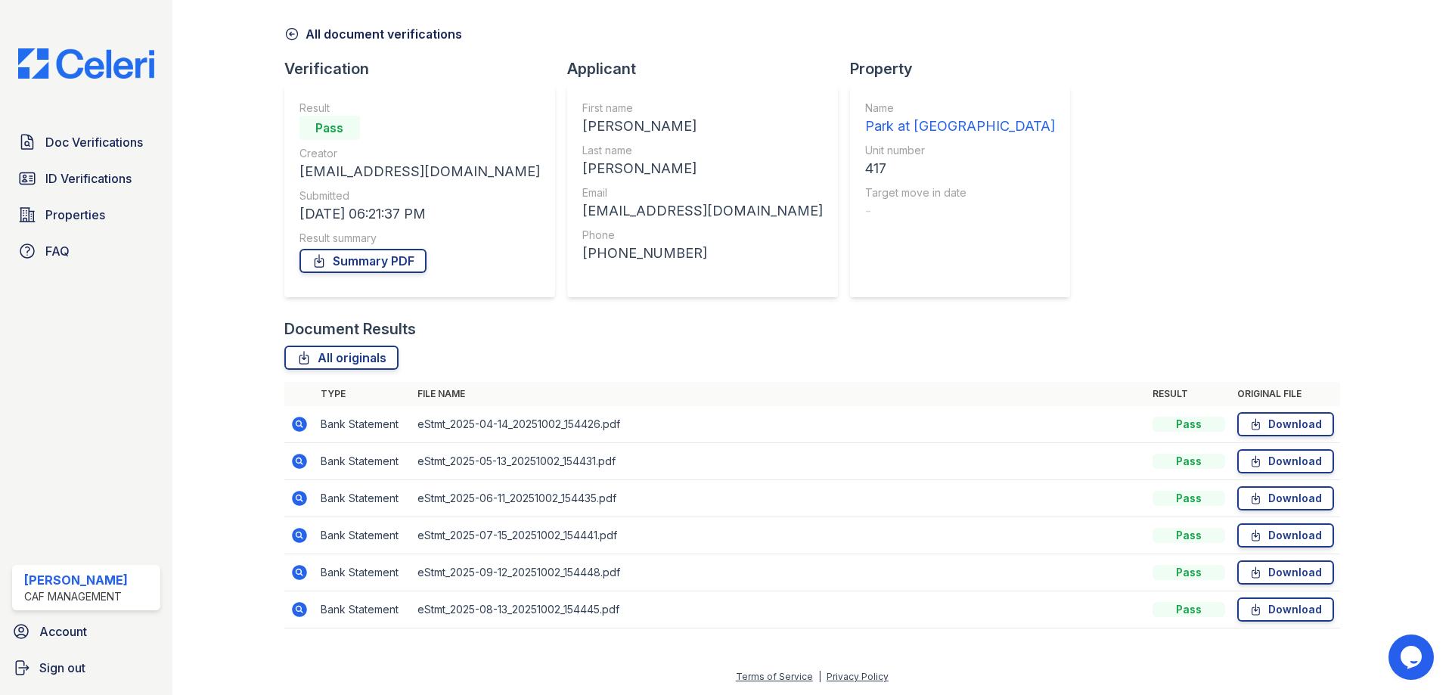
click at [305, 569] on icon at bounding box center [299, 572] width 15 height 15
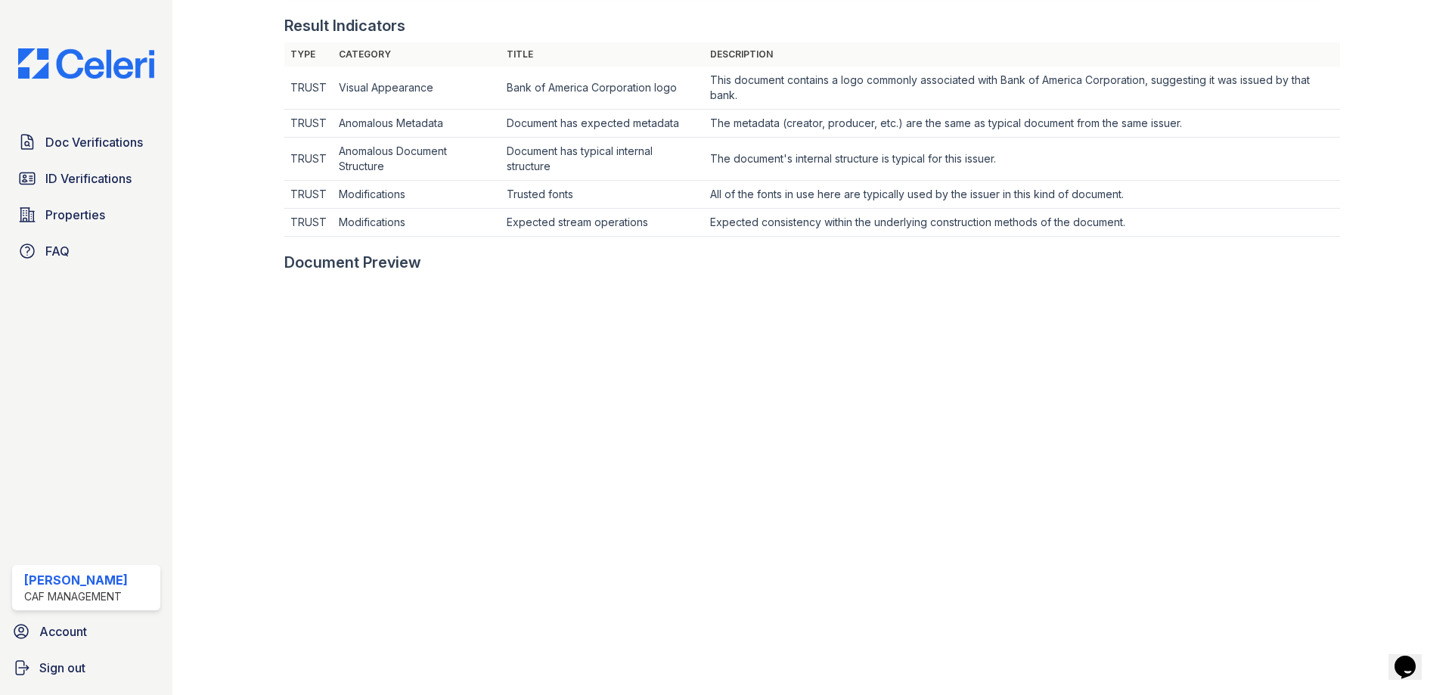
scroll to position [605, 0]
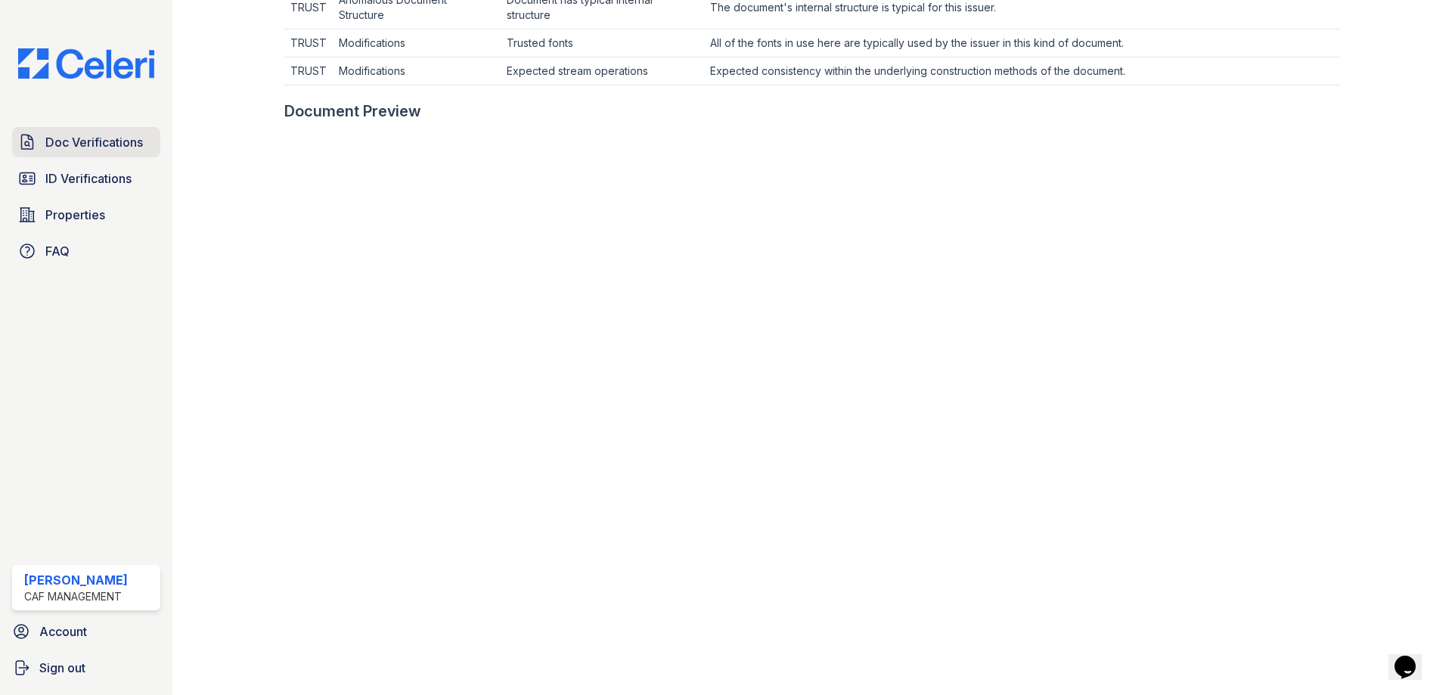
click at [105, 149] on span "Doc Verifications" at bounding box center [94, 142] width 98 height 18
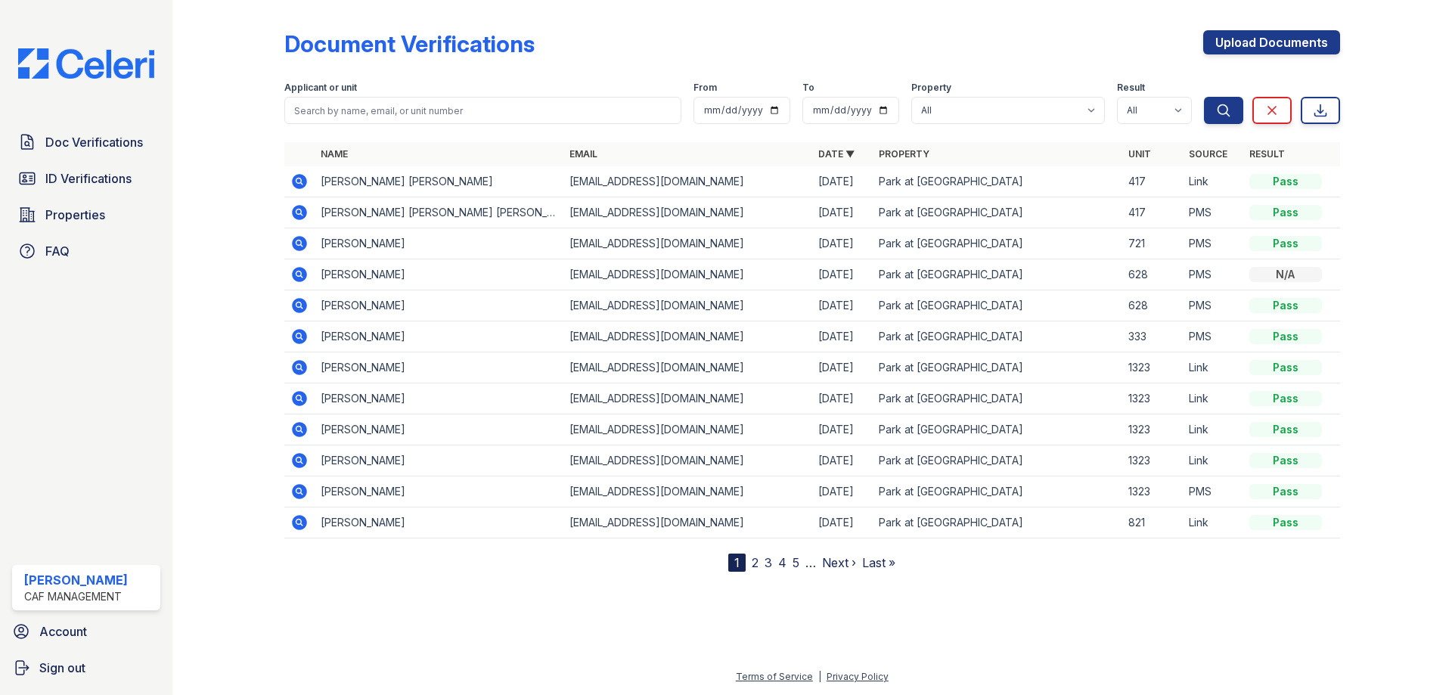
click at [298, 174] on icon at bounding box center [299, 181] width 18 height 18
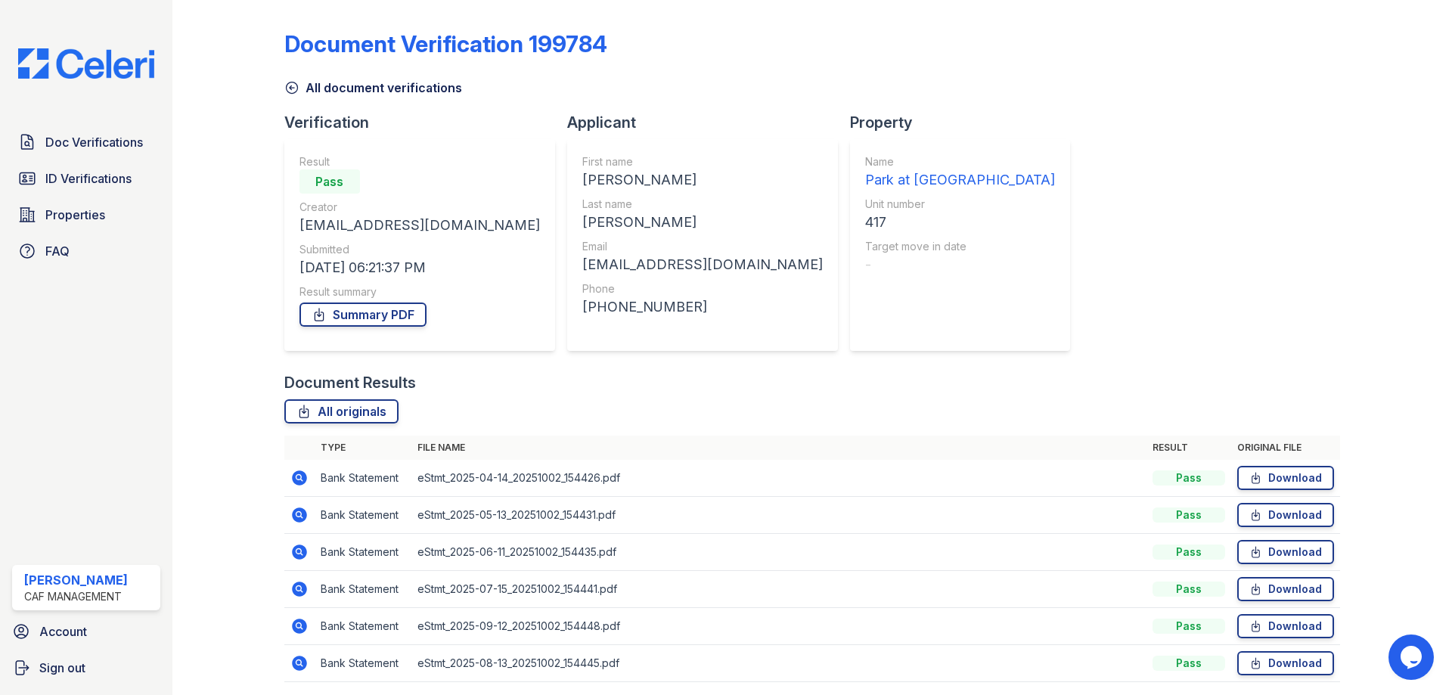
click at [297, 661] on icon at bounding box center [298, 662] width 4 height 4
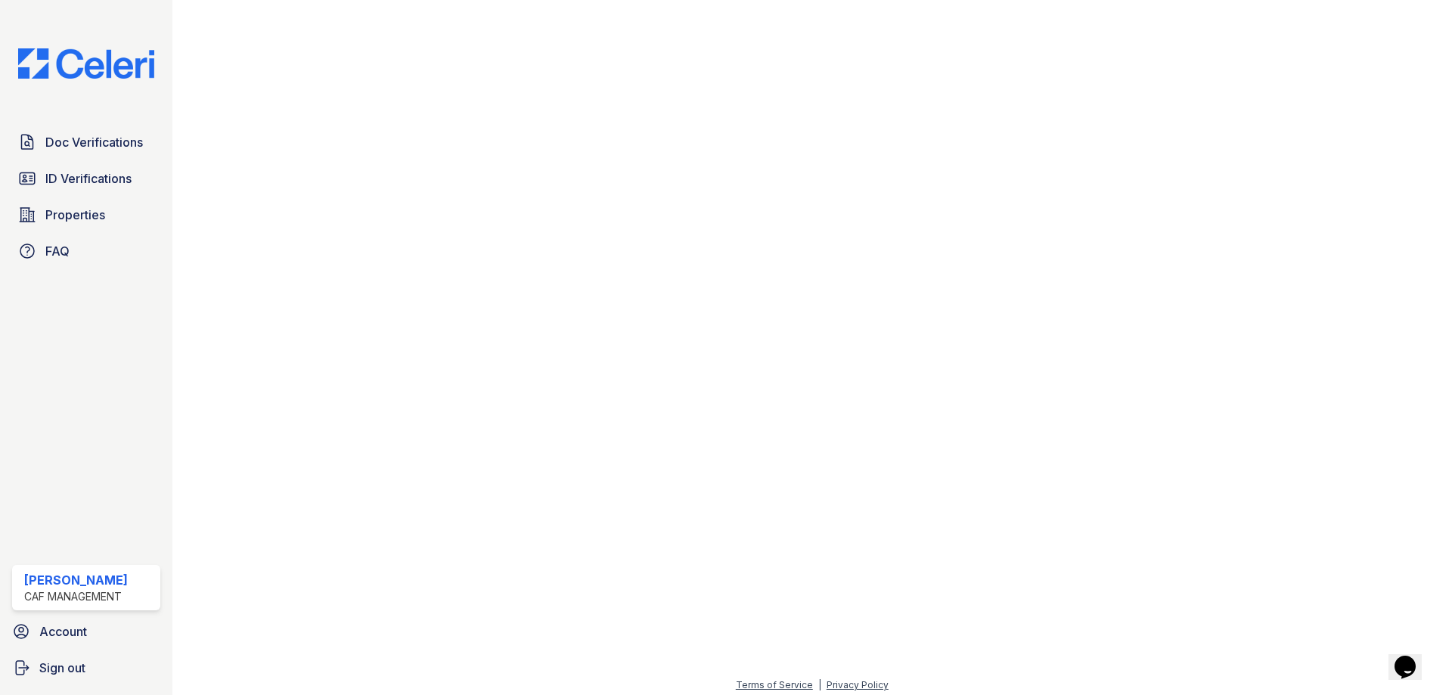
scroll to position [784, 0]
click at [92, 152] on link "Doc Verifications" at bounding box center [86, 142] width 148 height 30
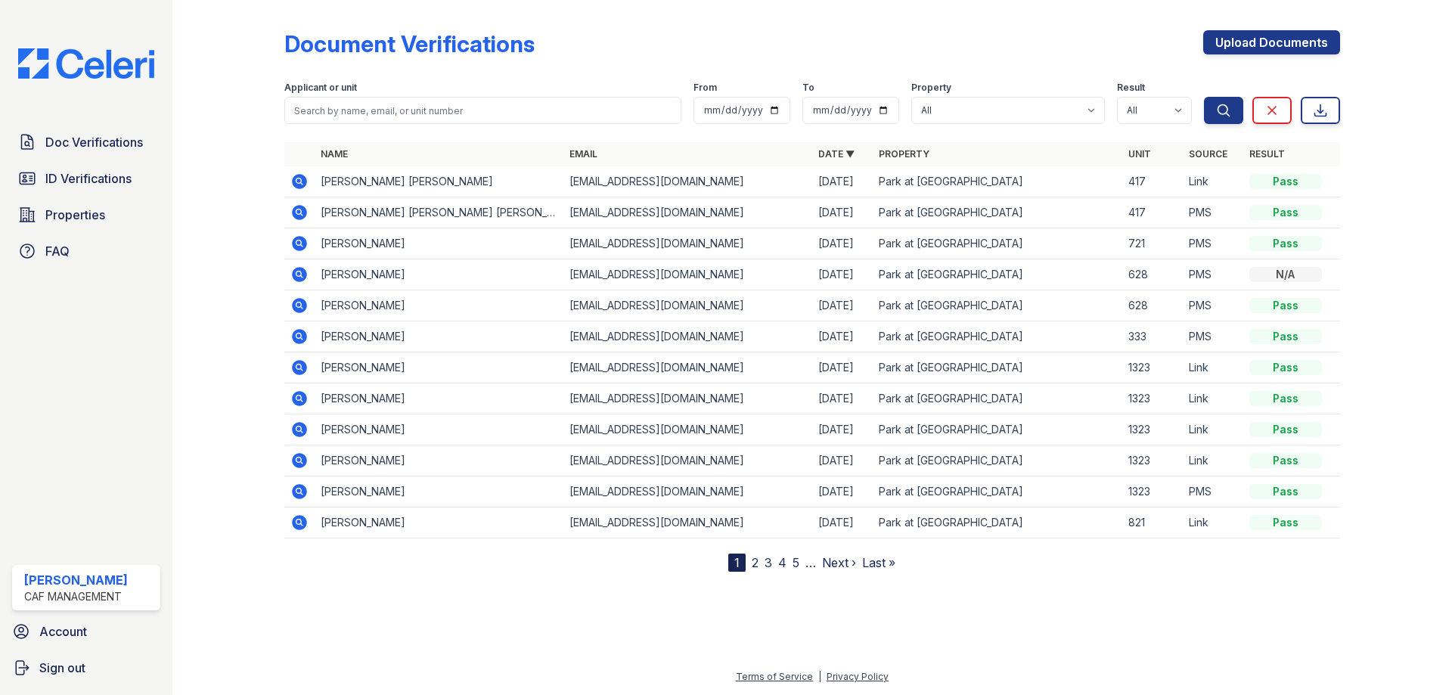
click at [297, 189] on icon at bounding box center [299, 181] width 18 height 18
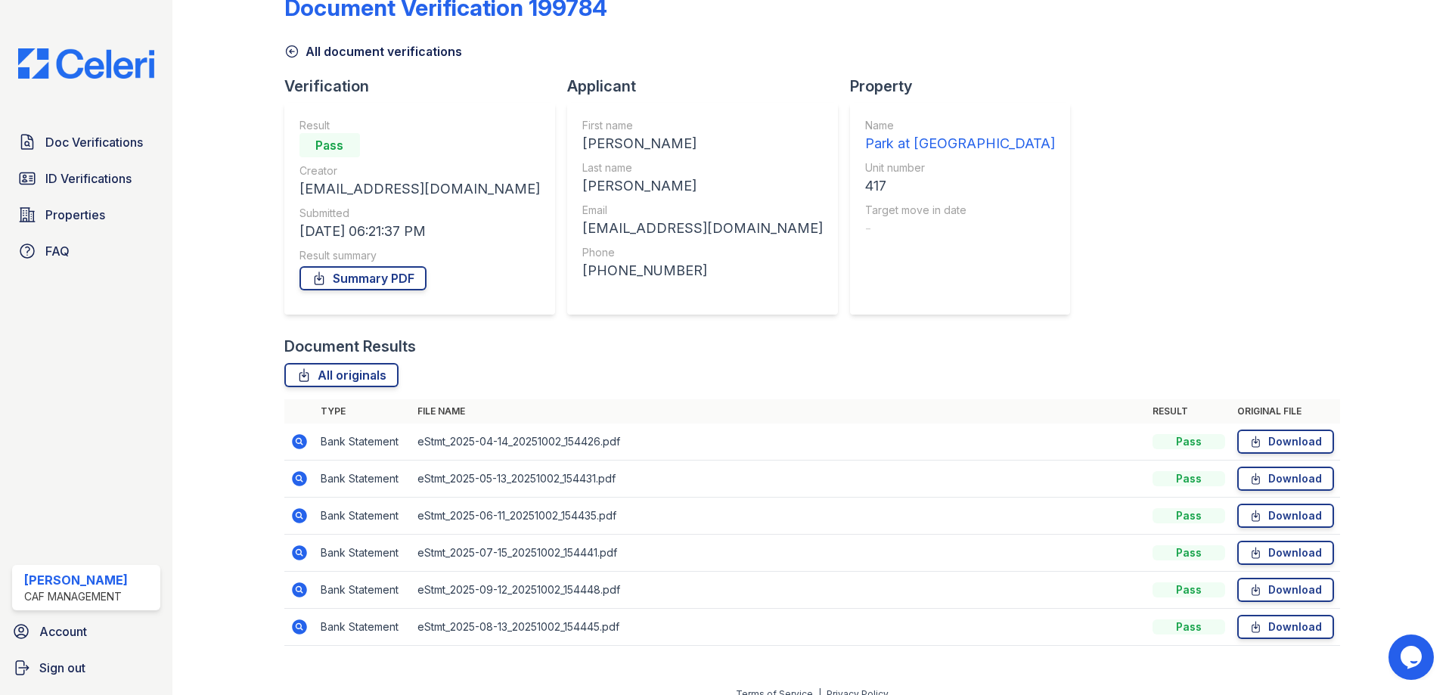
scroll to position [54, 0]
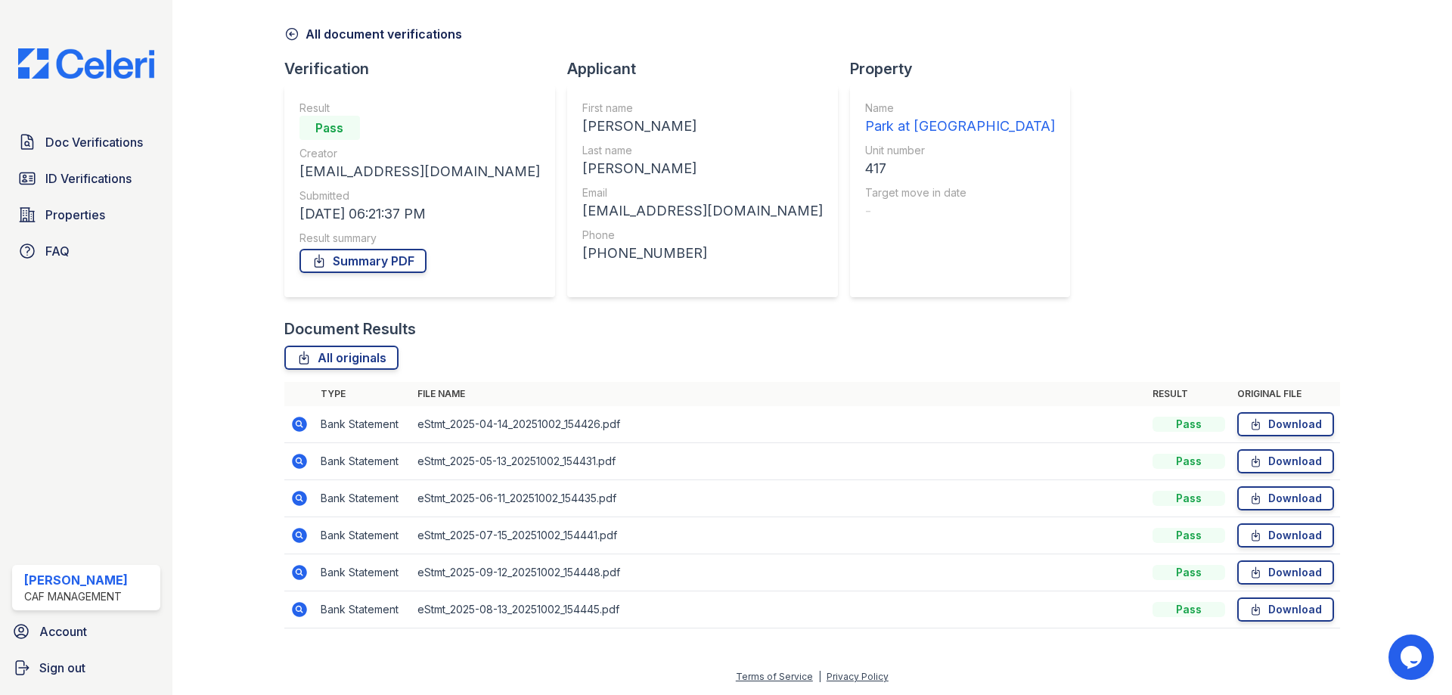
click at [300, 534] on icon at bounding box center [299, 535] width 18 height 18
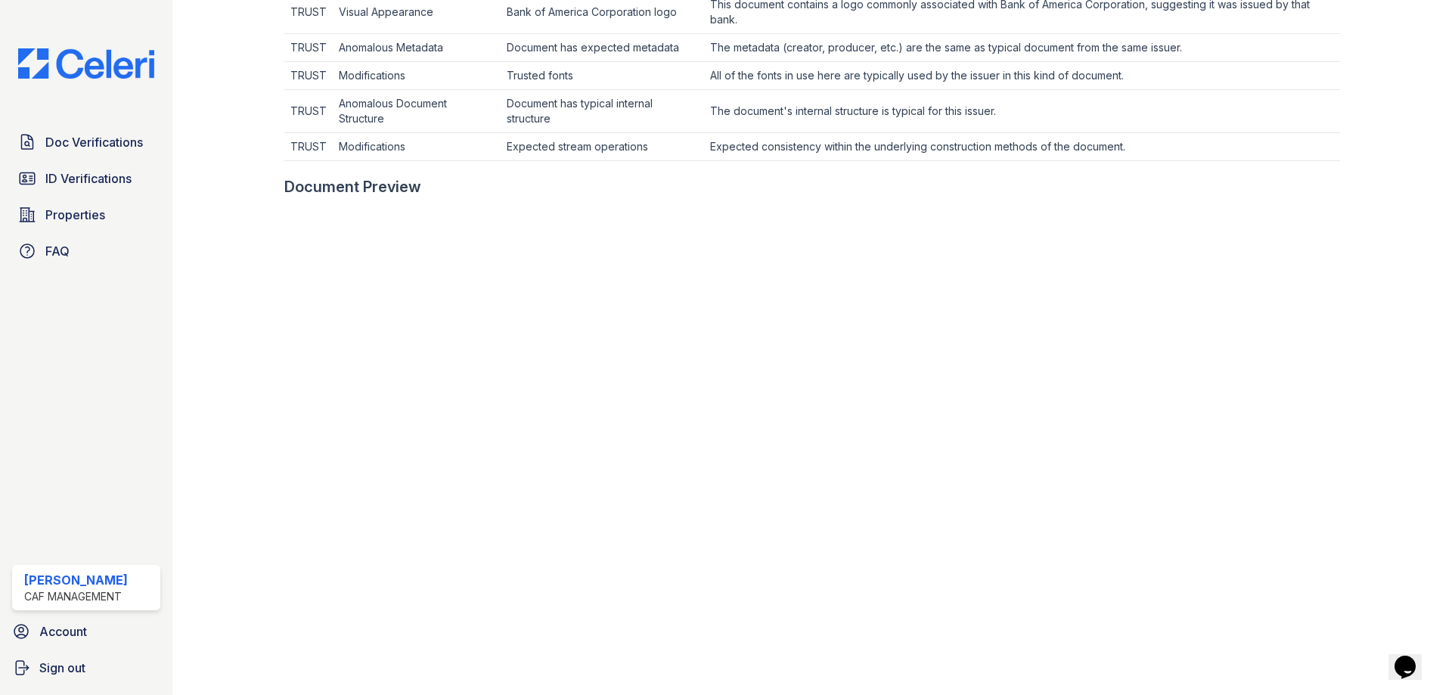
scroll to position [680, 0]
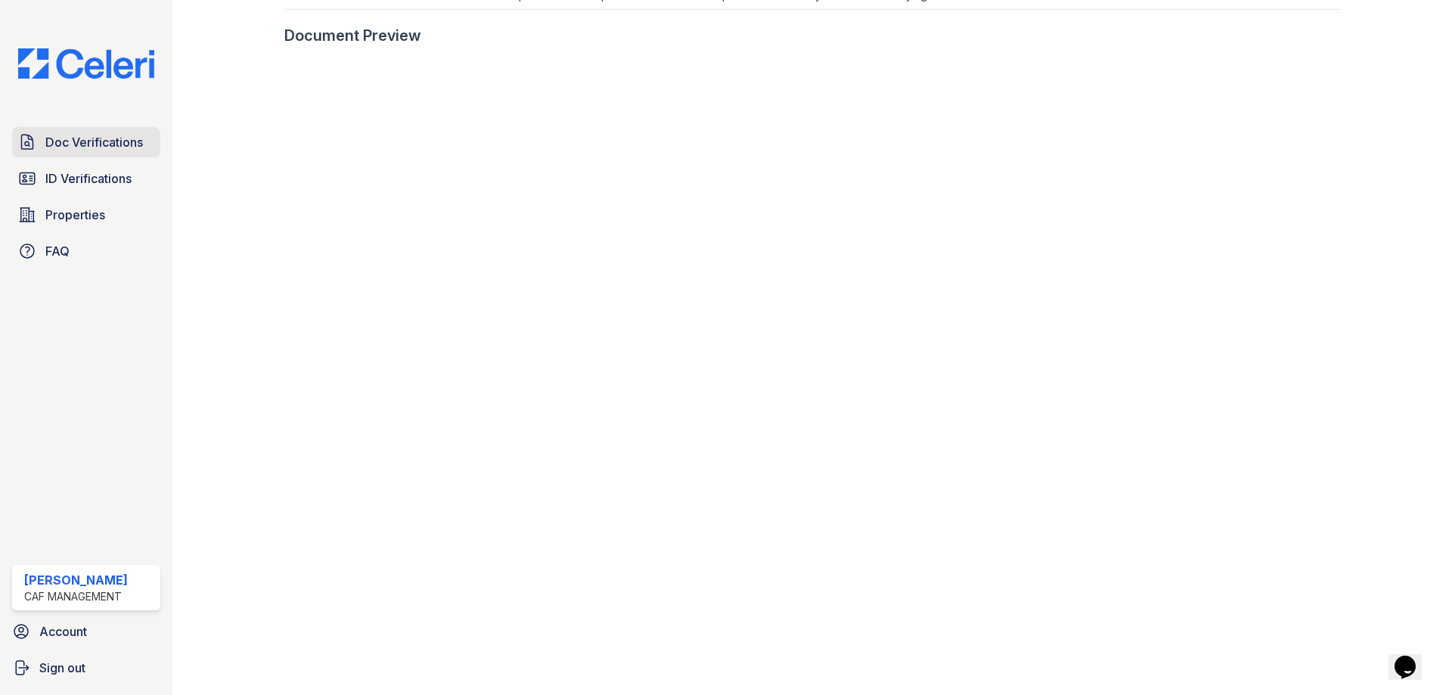
click at [121, 143] on span "Doc Verifications" at bounding box center [94, 142] width 98 height 18
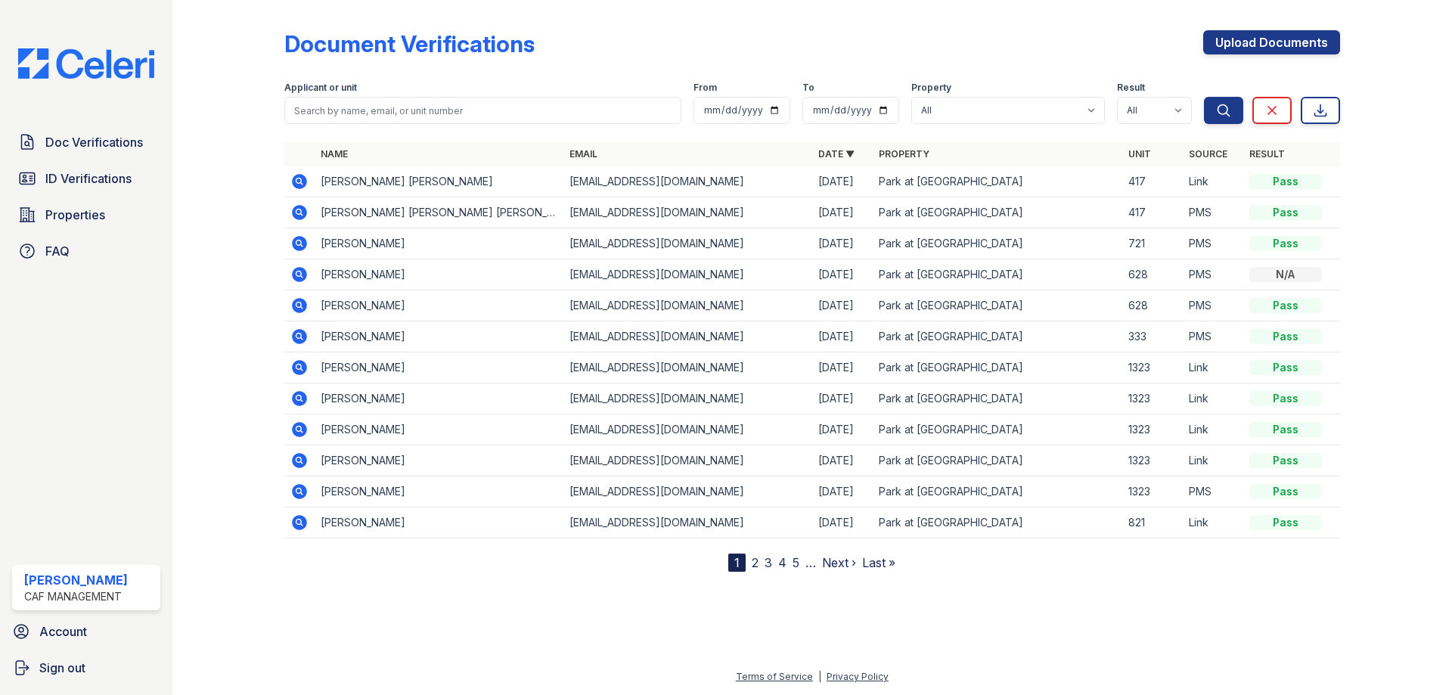
click at [305, 175] on icon at bounding box center [299, 181] width 18 height 18
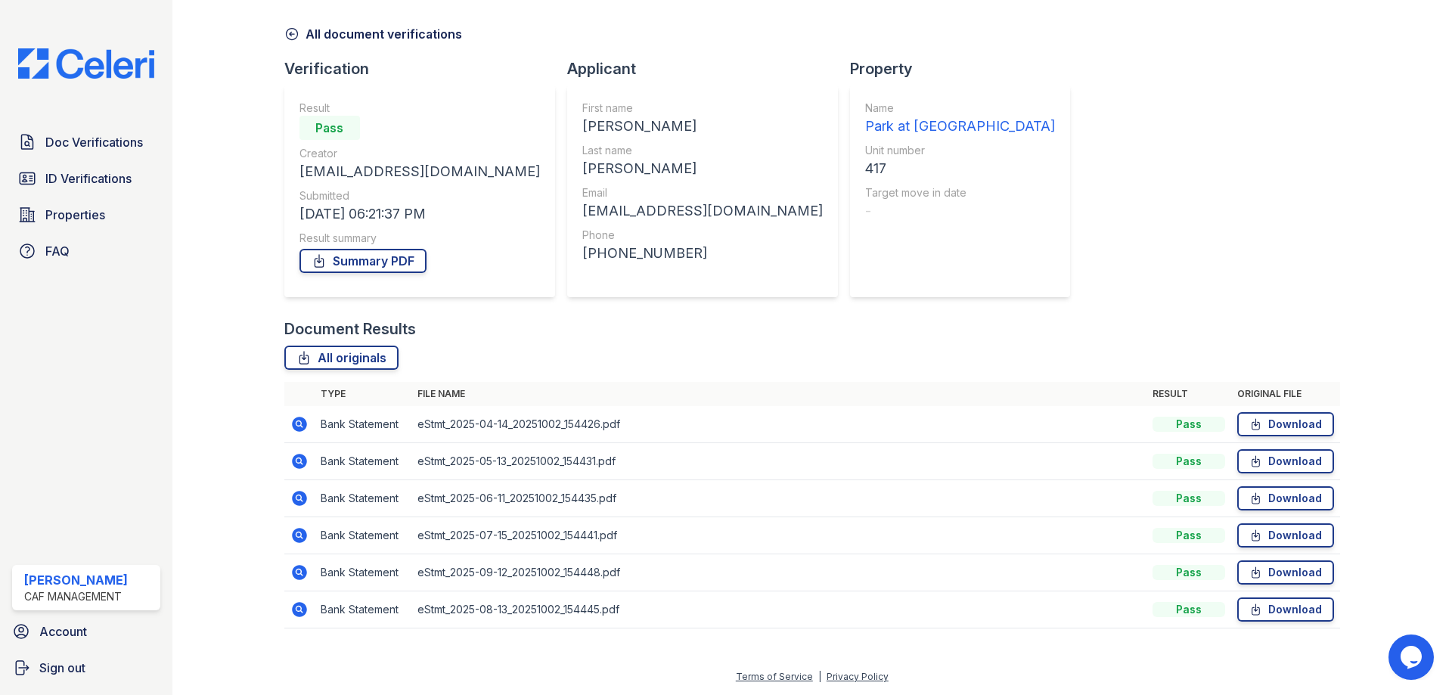
click at [299, 499] on icon at bounding box center [298, 497] width 4 height 4
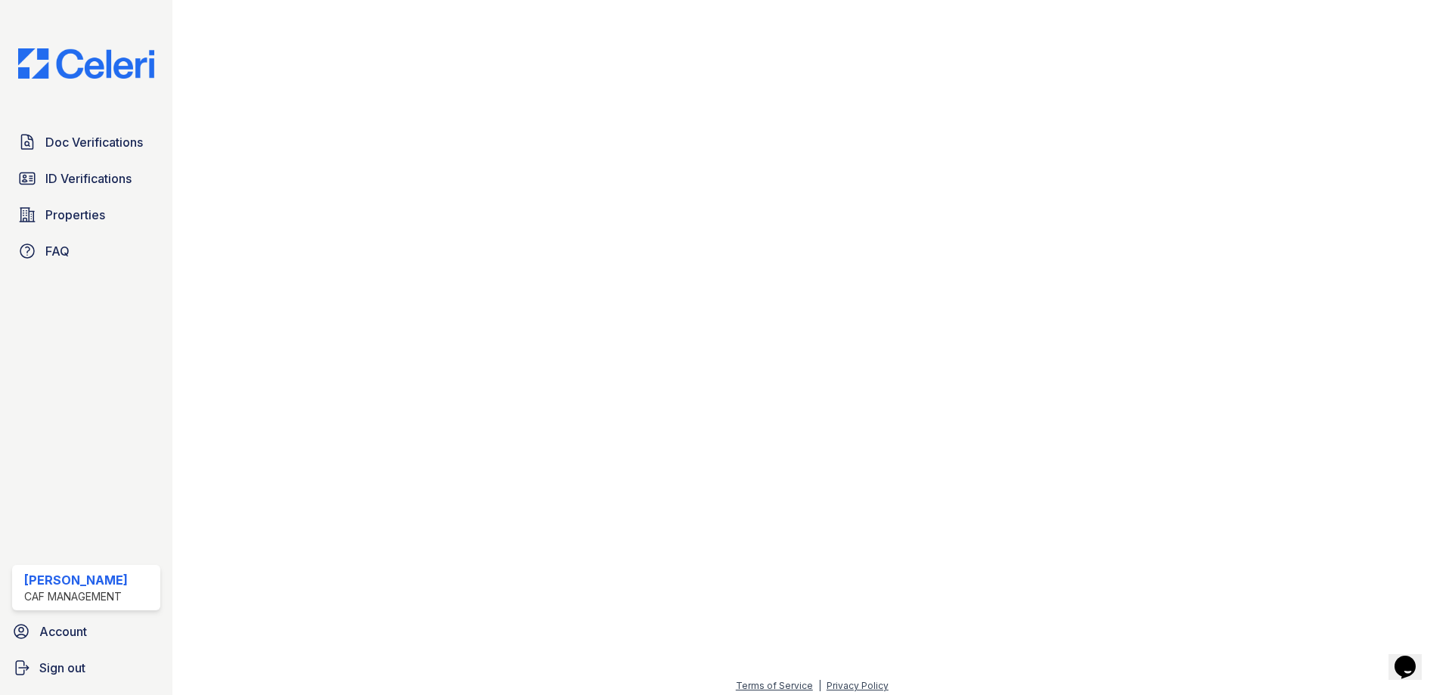
scroll to position [784, 0]
click at [113, 141] on span "Doc Verifications" at bounding box center [94, 142] width 98 height 18
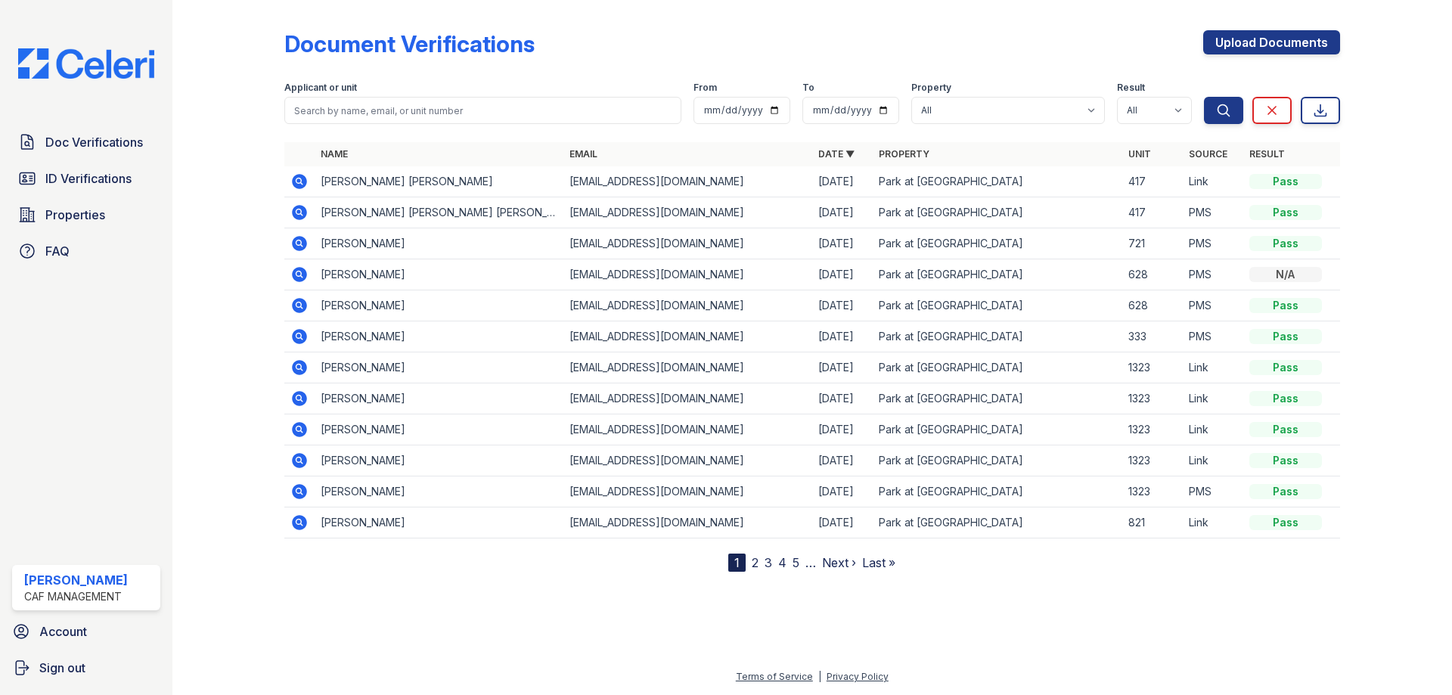
click at [293, 183] on icon at bounding box center [299, 181] width 15 height 15
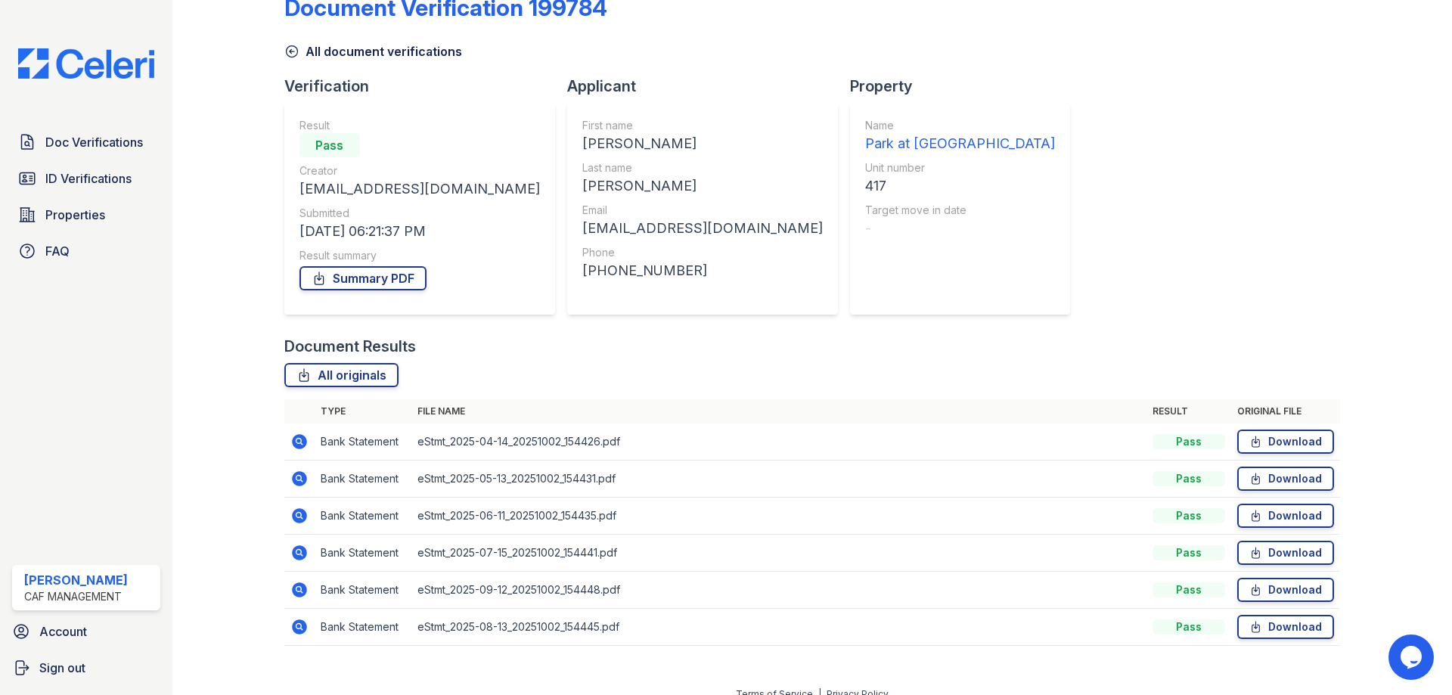
scroll to position [54, 0]
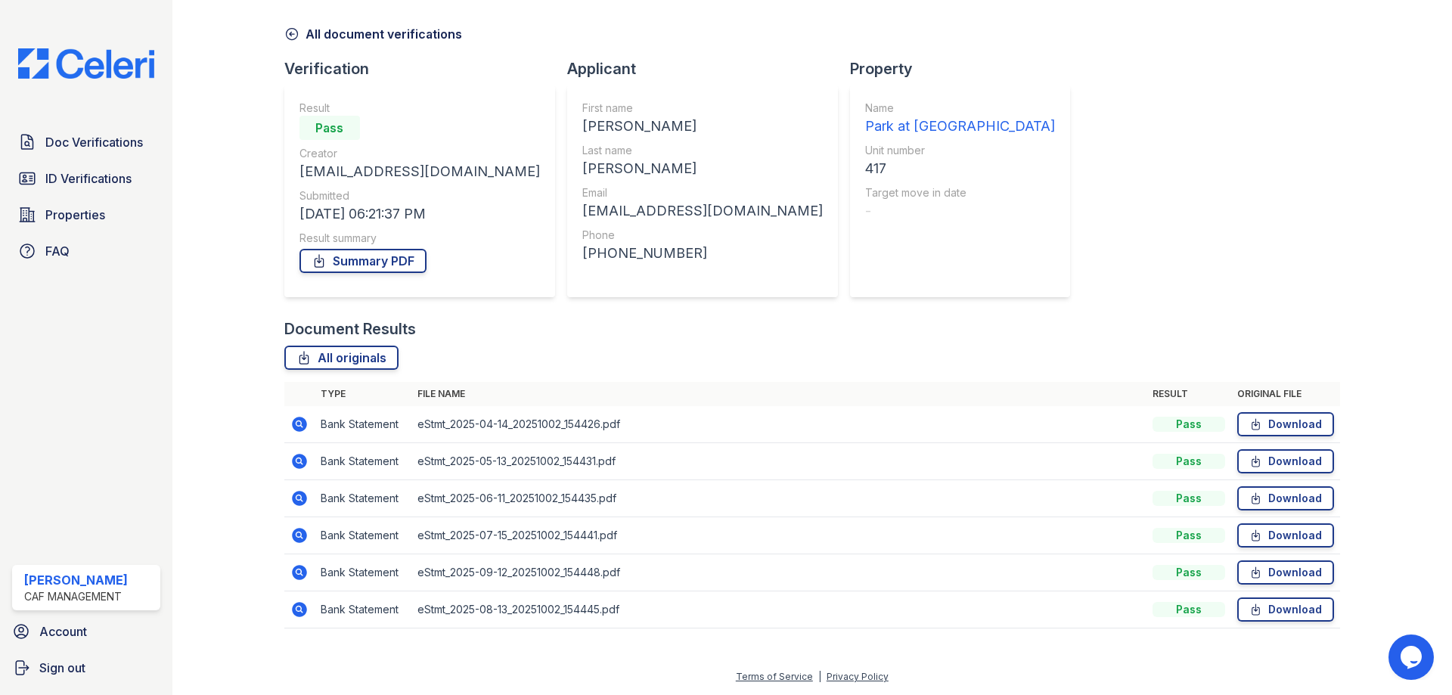
click at [299, 499] on icon at bounding box center [298, 497] width 4 height 4
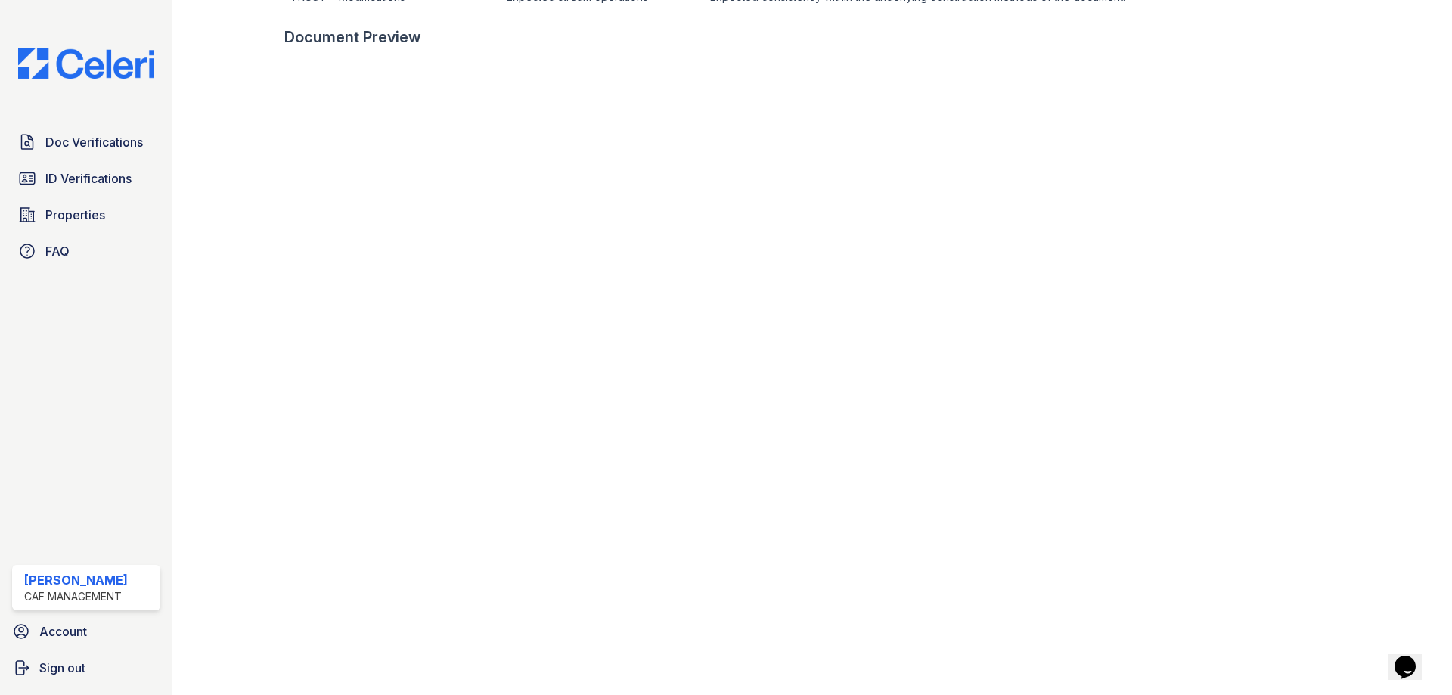
scroll to position [680, 0]
click at [118, 149] on span "Doc Verifications" at bounding box center [94, 142] width 98 height 18
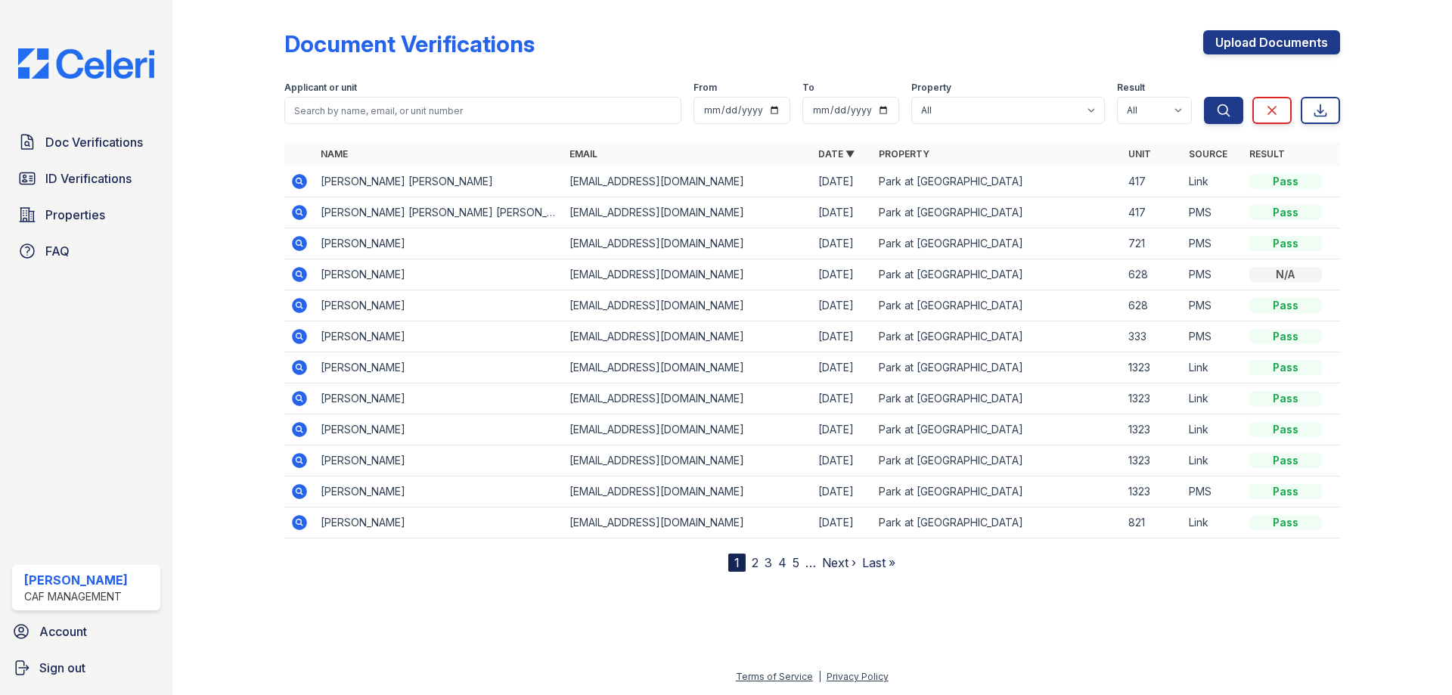
click at [296, 181] on icon at bounding box center [299, 181] width 18 height 18
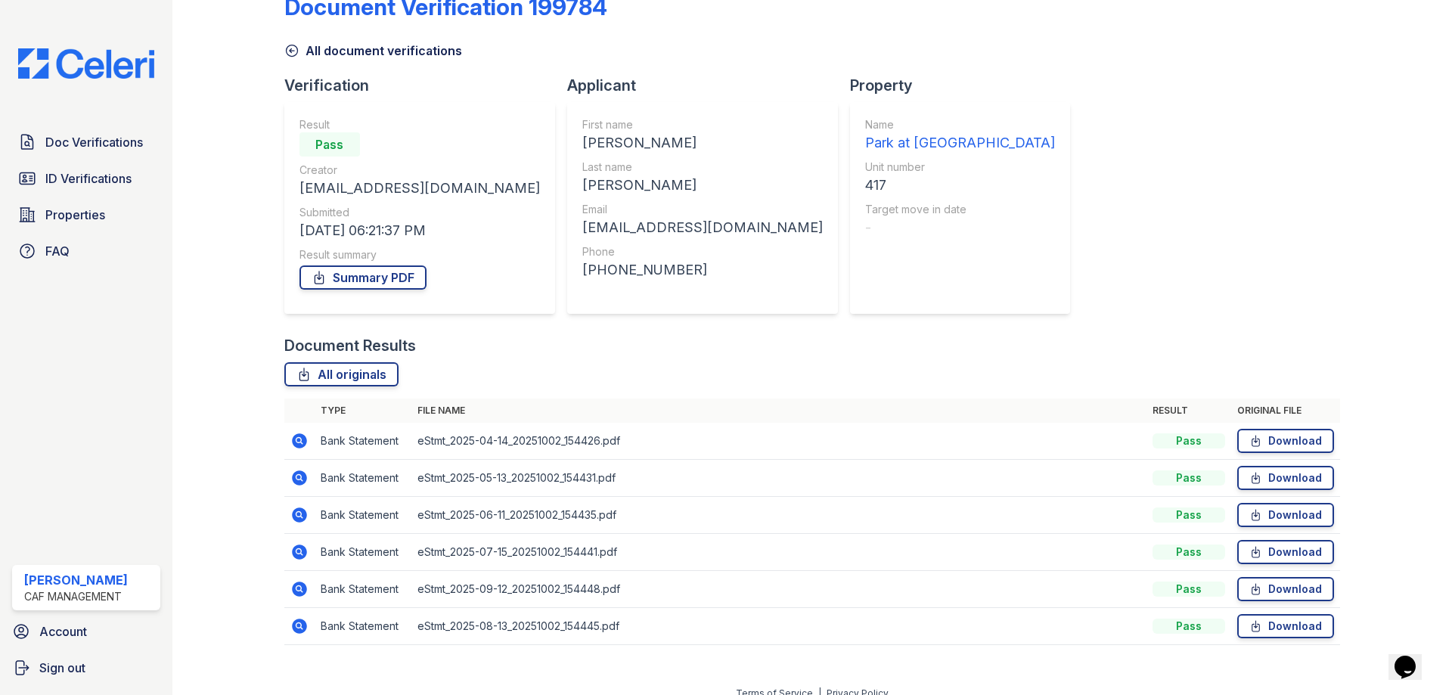
scroll to position [54, 0]
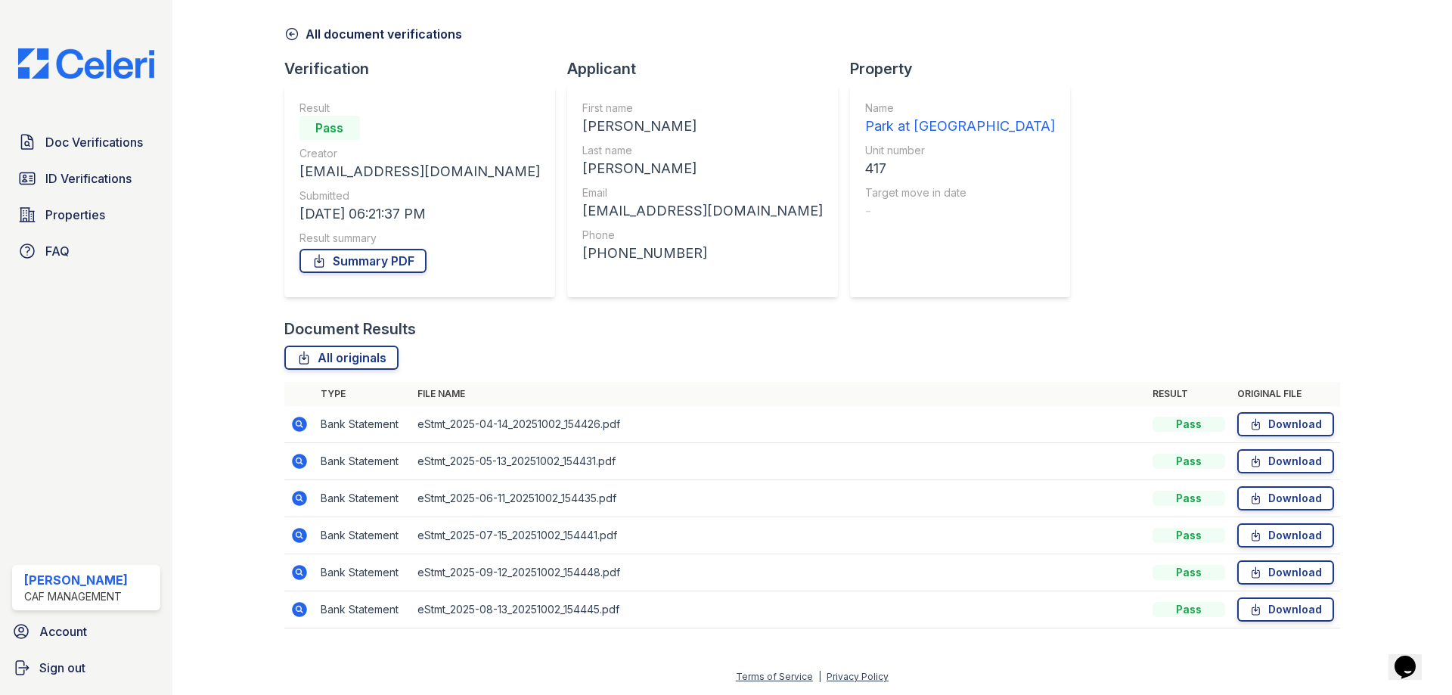
click at [302, 457] on icon at bounding box center [299, 461] width 15 height 15
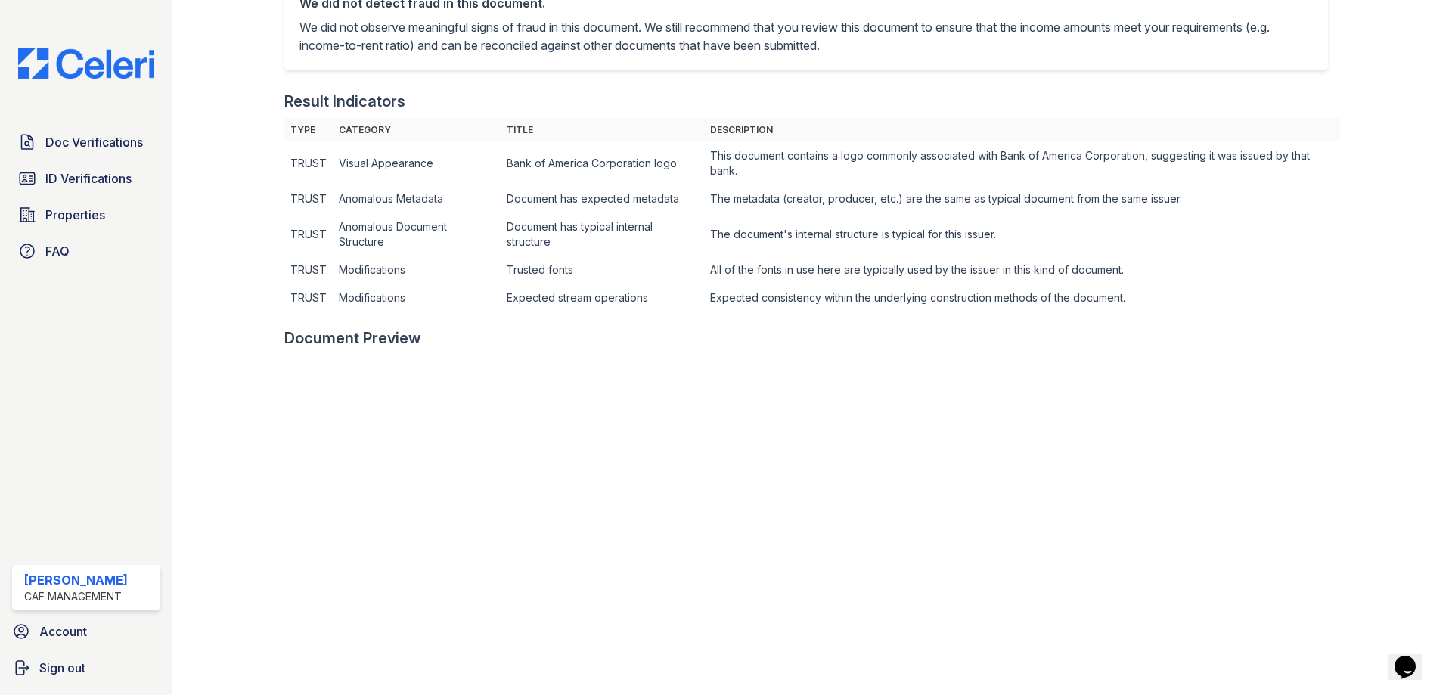
scroll to position [605, 0]
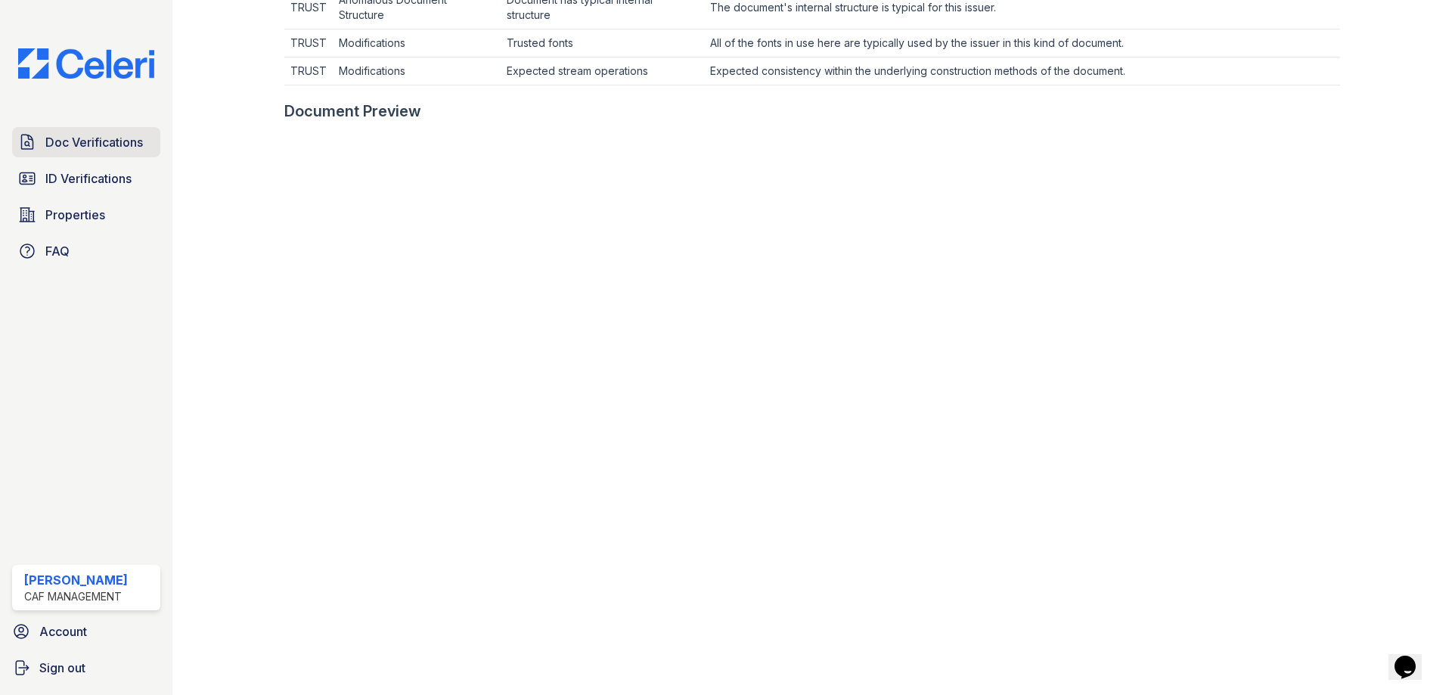
click at [118, 131] on link "Doc Verifications" at bounding box center [86, 142] width 148 height 30
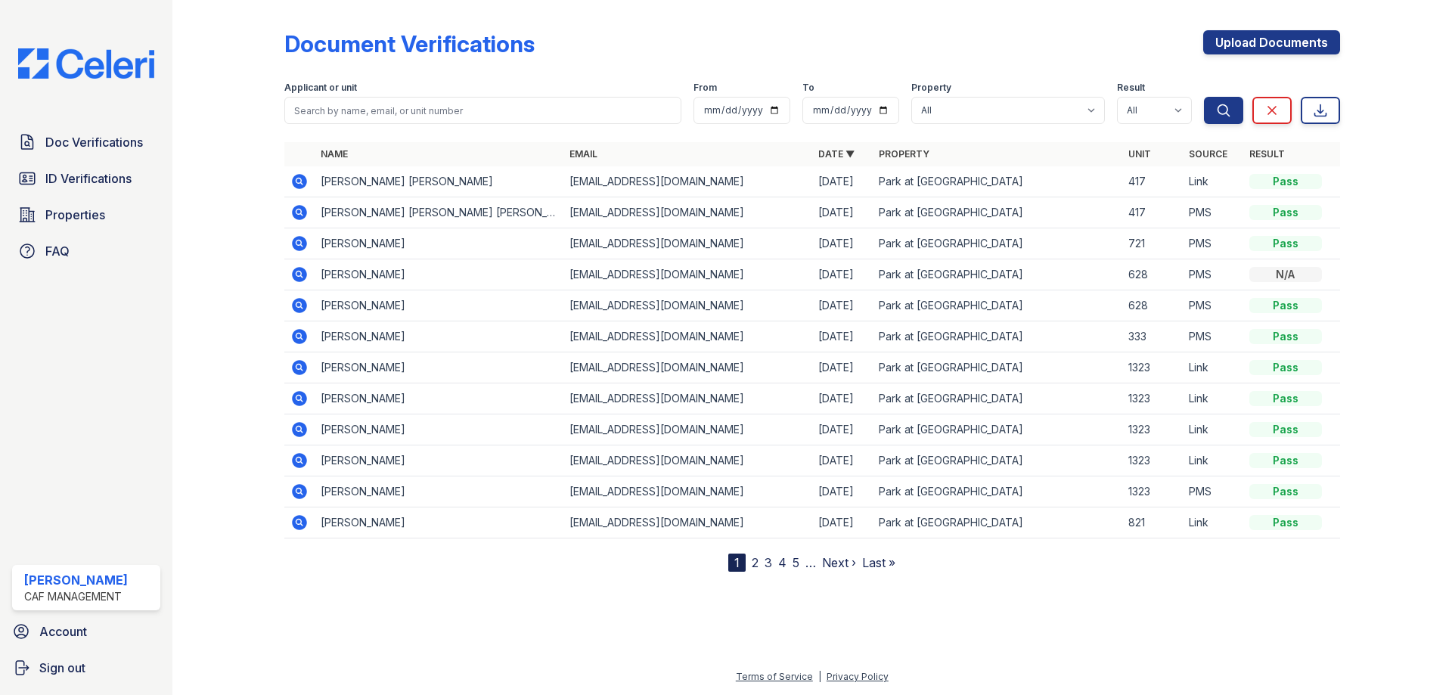
click at [293, 177] on icon at bounding box center [299, 181] width 18 height 18
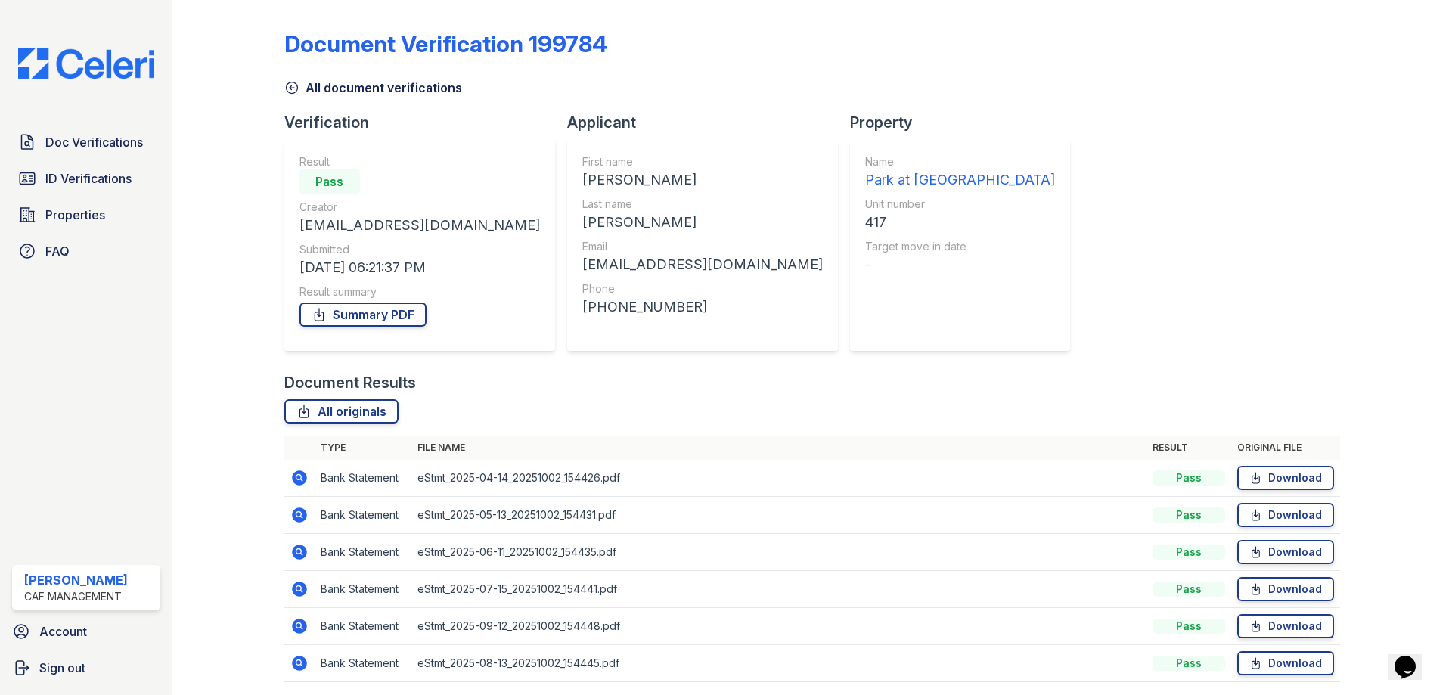
click at [292, 473] on icon at bounding box center [299, 478] width 18 height 18
